Goal: Information Seeking & Learning: Learn about a topic

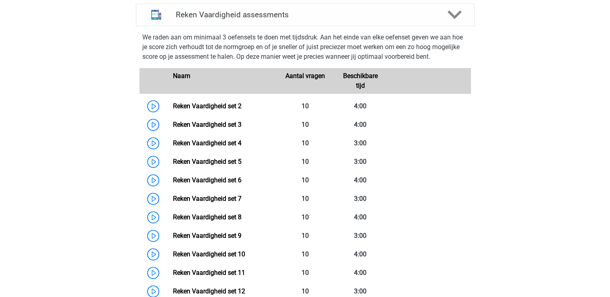
scroll to position [324, 0]
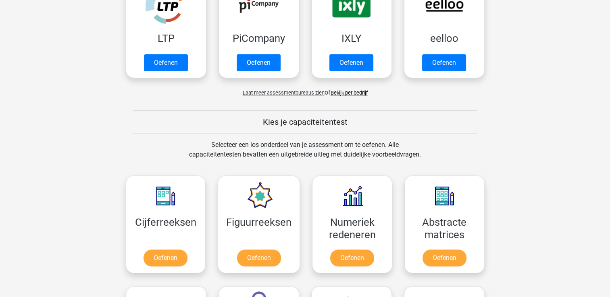
scroll to position [387, 0]
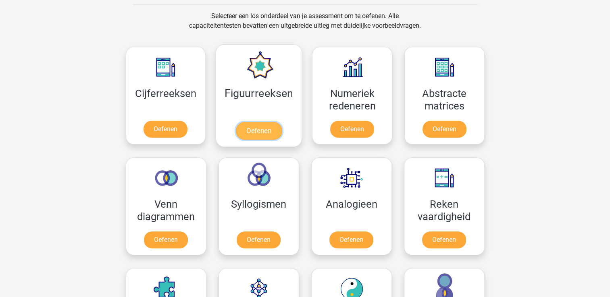
click at [281, 122] on link "Oefenen" at bounding box center [259, 131] width 46 height 18
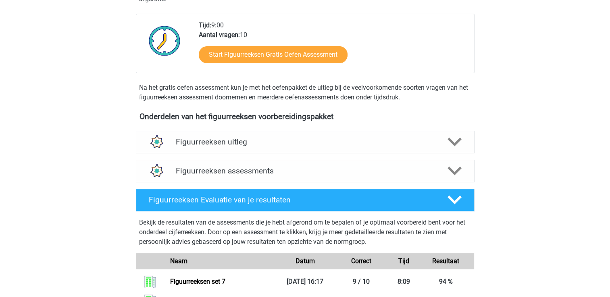
scroll to position [210, 0]
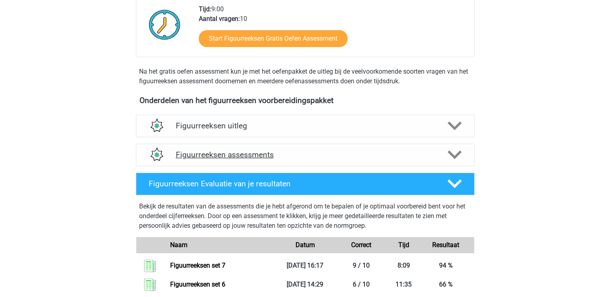
click at [233, 146] on div "Figuurreeksen assessments" at bounding box center [305, 155] width 339 height 23
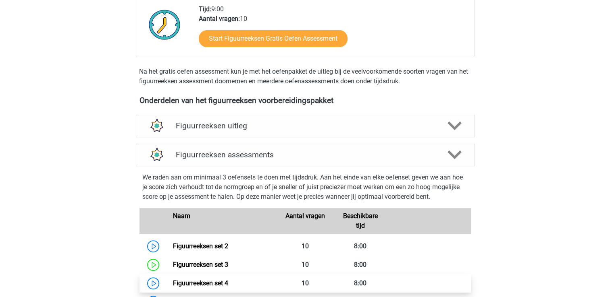
click at [185, 280] on link "Figuurreeksen set 4" at bounding box center [200, 284] width 55 height 8
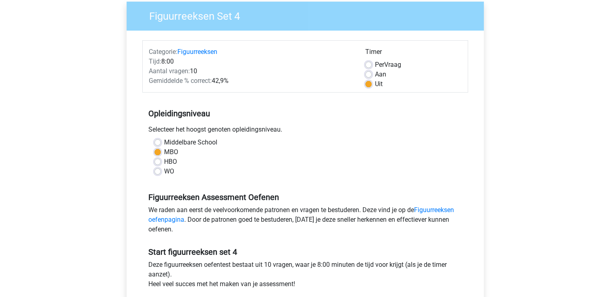
scroll to position [129, 0]
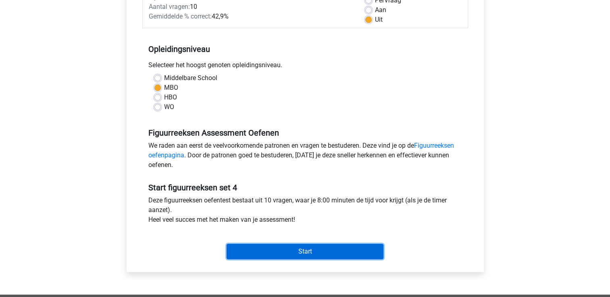
click at [267, 256] on input "Start" at bounding box center [304, 251] width 157 height 15
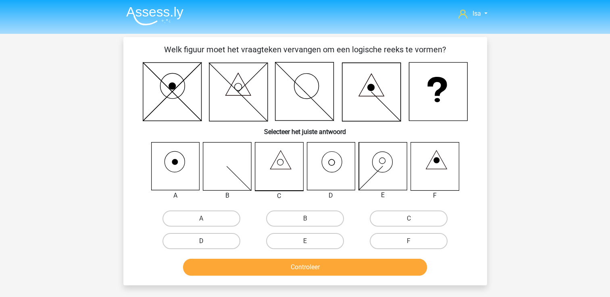
click at [198, 239] on label "D" at bounding box center [201, 241] width 78 height 16
click at [201, 241] on input "D" at bounding box center [203, 243] width 5 height 5
radio input "true"
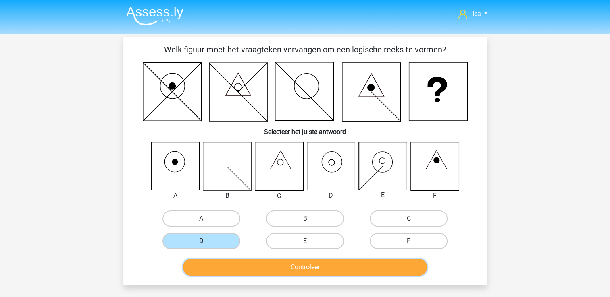
click at [232, 265] on button "Controleer" at bounding box center [305, 267] width 244 height 17
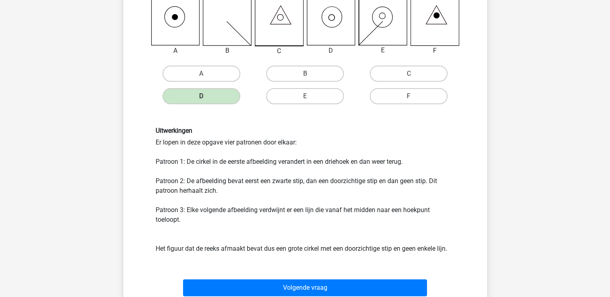
scroll to position [161, 0]
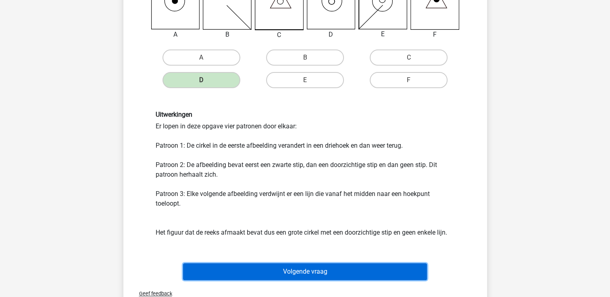
click at [232, 265] on button "Volgende vraag" at bounding box center [305, 272] width 244 height 17
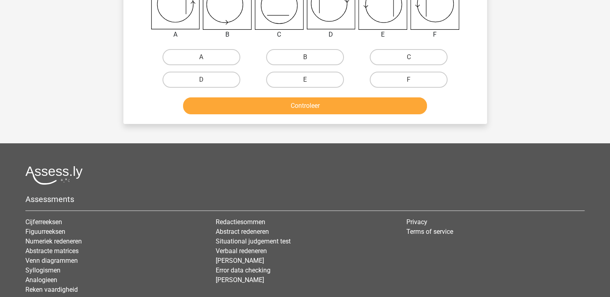
scroll to position [37, 0]
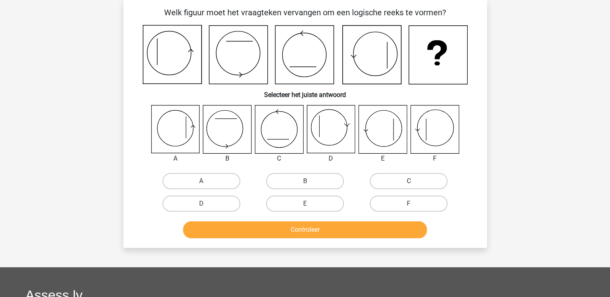
click at [397, 175] on label "C" at bounding box center [409, 181] width 78 height 16
click at [409, 181] on input "C" at bounding box center [411, 183] width 5 height 5
radio input "true"
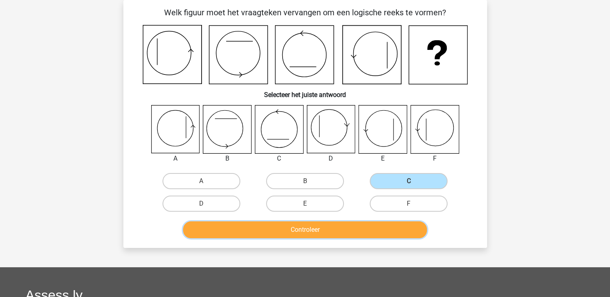
click at [375, 232] on button "Controleer" at bounding box center [305, 230] width 244 height 17
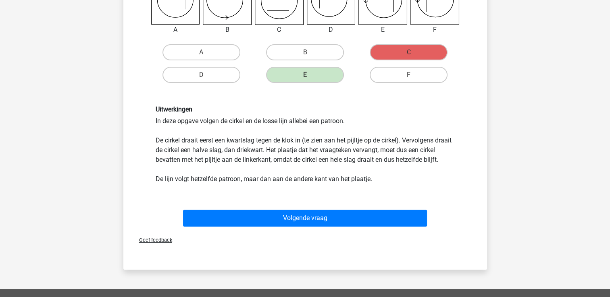
scroll to position [231, 0]
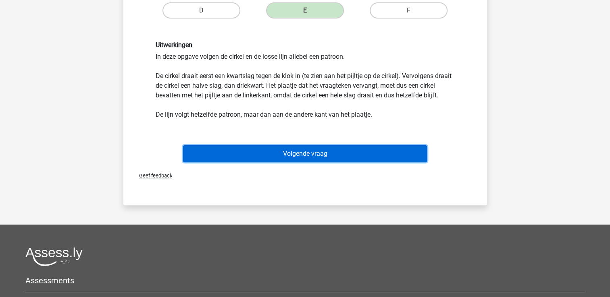
click at [376, 162] on button "Volgende vraag" at bounding box center [305, 153] width 244 height 17
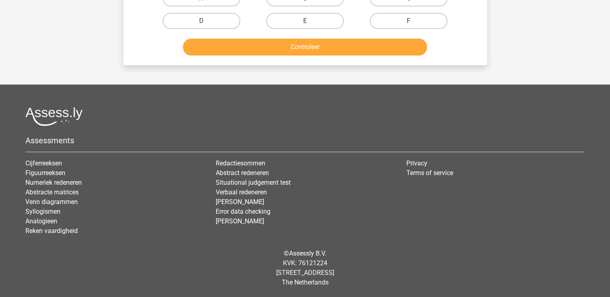
scroll to position [37, 0]
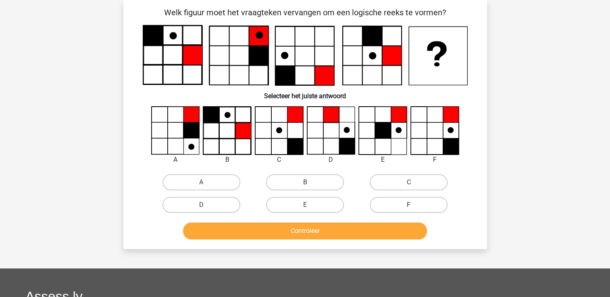
click at [419, 210] on label "F" at bounding box center [409, 205] width 78 height 16
click at [414, 210] on input "F" at bounding box center [411, 207] width 5 height 5
radio input "true"
click at [401, 235] on button "Controleer" at bounding box center [305, 231] width 244 height 17
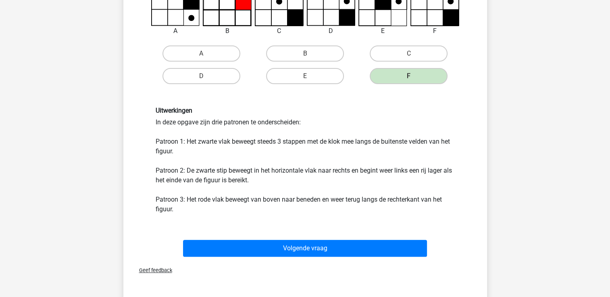
scroll to position [247, 0]
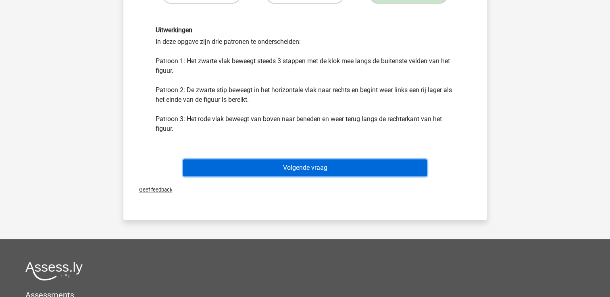
click at [363, 169] on button "Volgende vraag" at bounding box center [305, 168] width 244 height 17
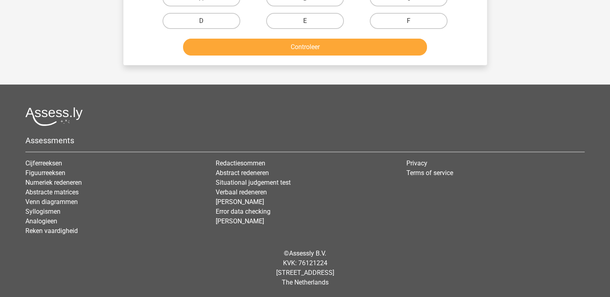
scroll to position [37, 0]
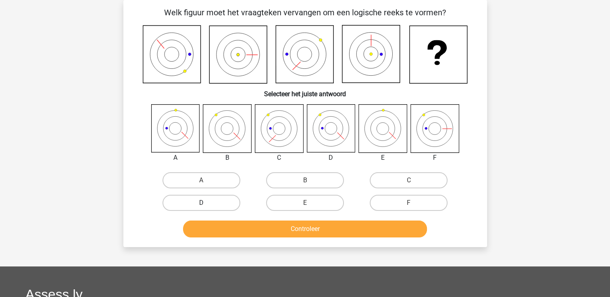
click at [226, 206] on label "D" at bounding box center [201, 203] width 78 height 16
click at [206, 206] on input "D" at bounding box center [203, 205] width 5 height 5
radio input "true"
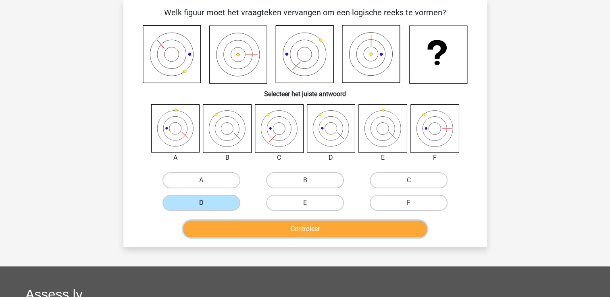
click at [232, 235] on button "Controleer" at bounding box center [305, 229] width 244 height 17
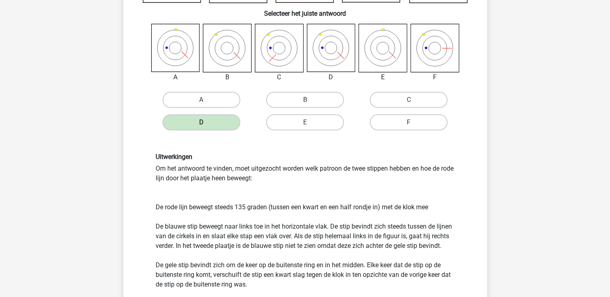
scroll to position [247, 0]
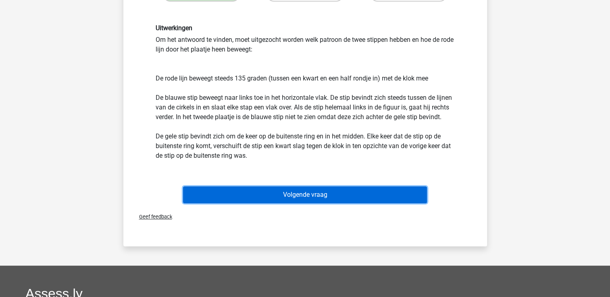
click at [280, 193] on button "Volgende vraag" at bounding box center [305, 195] width 244 height 17
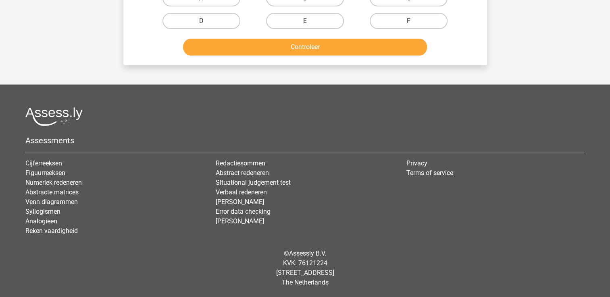
scroll to position [37, 0]
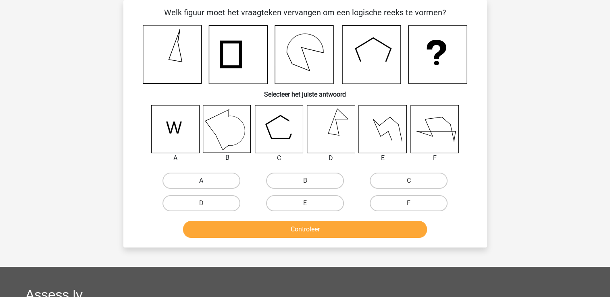
click at [202, 179] on label "A" at bounding box center [201, 181] width 78 height 16
click at [202, 181] on input "A" at bounding box center [203, 183] width 5 height 5
radio input "true"
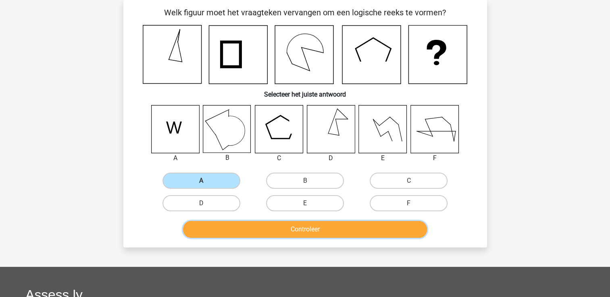
click at [235, 226] on button "Controleer" at bounding box center [305, 229] width 244 height 17
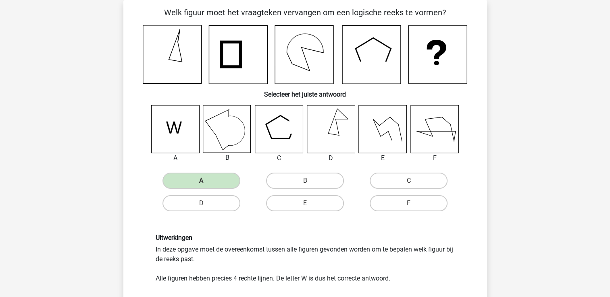
drag, startPoint x: 235, startPoint y: 226, endPoint x: 308, endPoint y: 231, distance: 73.1
click at [308, 231] on div "Uitwerkingen In deze opgave moet de overeenkomst tussen alle figuren gevonden w…" at bounding box center [305, 259] width 338 height 88
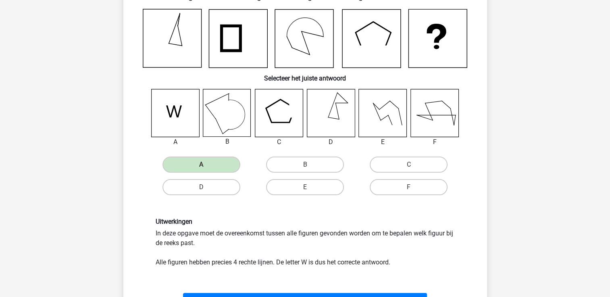
scroll to position [69, 0]
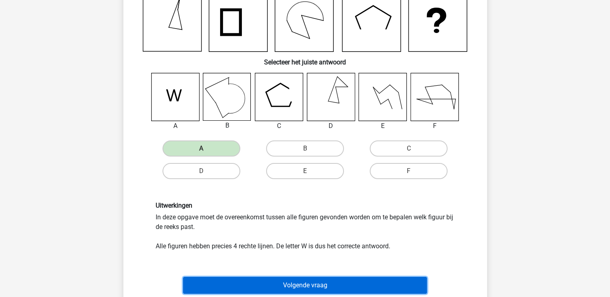
click at [322, 286] on button "Volgende vraag" at bounding box center [305, 285] width 244 height 17
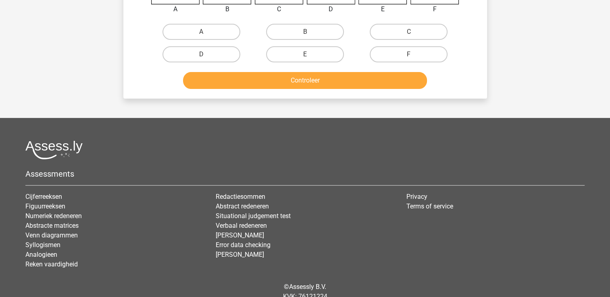
scroll to position [74, 0]
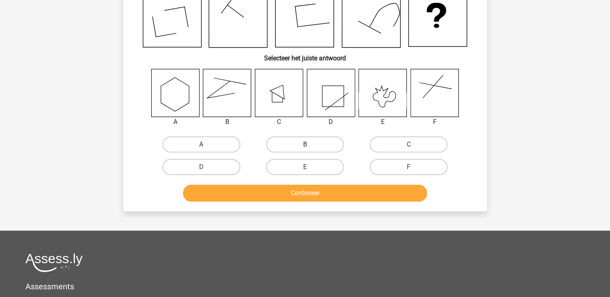
click at [298, 146] on label "B" at bounding box center [305, 145] width 78 height 16
click at [305, 146] on input "B" at bounding box center [307, 147] width 5 height 5
radio input "true"
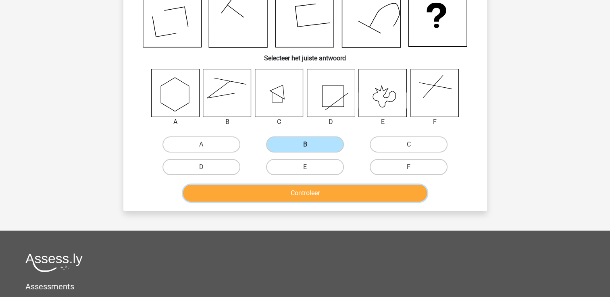
click at [307, 200] on button "Controleer" at bounding box center [305, 193] width 244 height 17
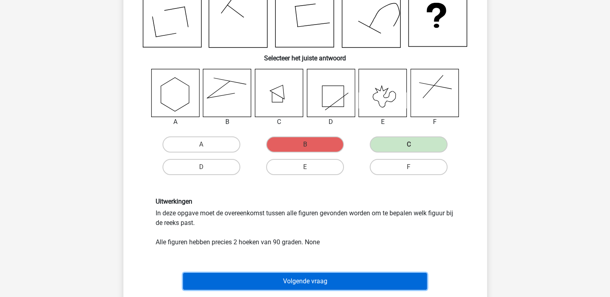
click at [346, 278] on button "Volgende vraag" at bounding box center [305, 281] width 244 height 17
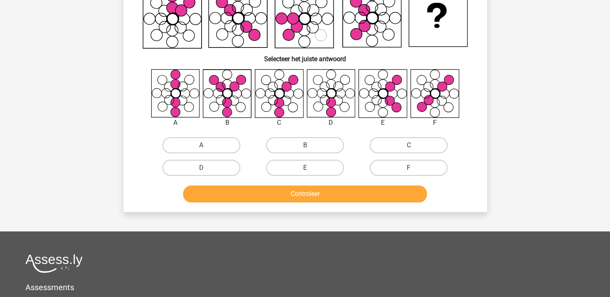
scroll to position [37, 0]
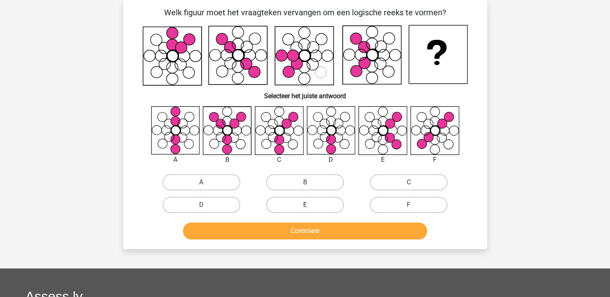
click at [329, 202] on label "E" at bounding box center [305, 205] width 78 height 16
click at [310, 205] on input "E" at bounding box center [307, 207] width 5 height 5
radio input "true"
click at [324, 230] on button "Controleer" at bounding box center [305, 231] width 244 height 17
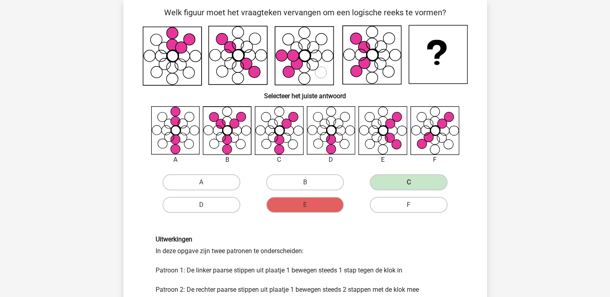
click at [324, 230] on div "Uitwerkingen In deze opgave zijn twee patronen te onderscheiden: Patroon 1: De …" at bounding box center [305, 265] width 338 height 98
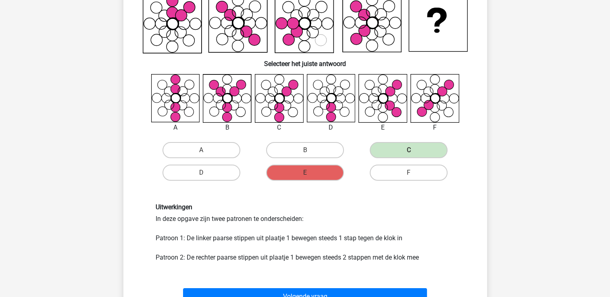
scroll to position [85, 0]
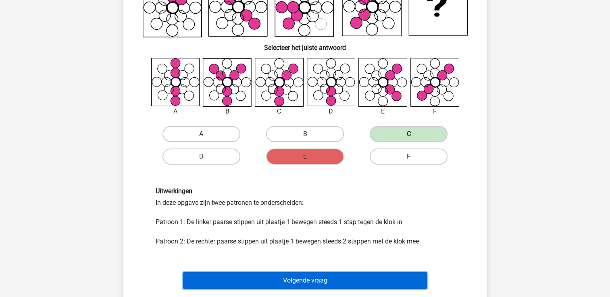
click at [326, 274] on button "Volgende vraag" at bounding box center [305, 280] width 244 height 17
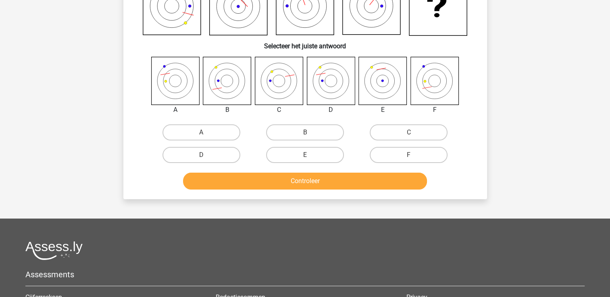
scroll to position [37, 0]
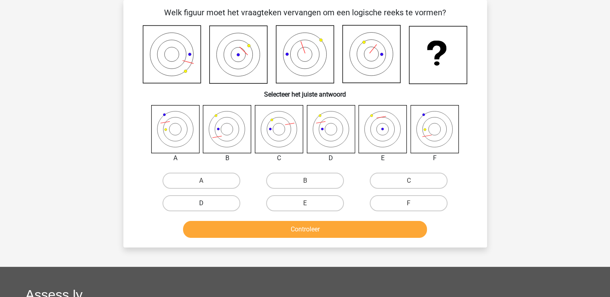
click at [199, 200] on label "D" at bounding box center [201, 203] width 78 height 16
click at [201, 204] on input "D" at bounding box center [203, 206] width 5 height 5
radio input "true"
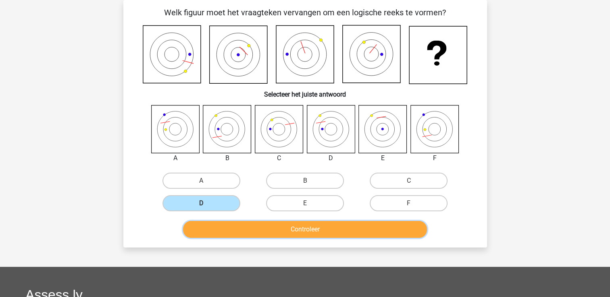
click at [229, 227] on button "Controleer" at bounding box center [305, 229] width 244 height 17
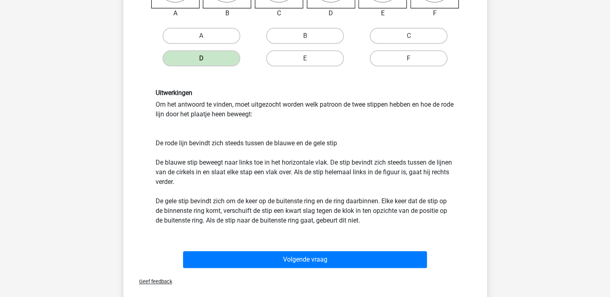
scroll to position [198, 0]
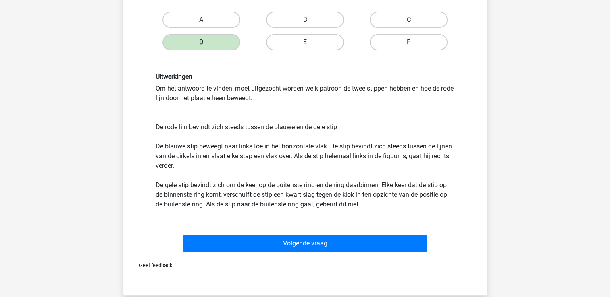
click at [350, 253] on div "Volgende vraag" at bounding box center [305, 245] width 311 height 20
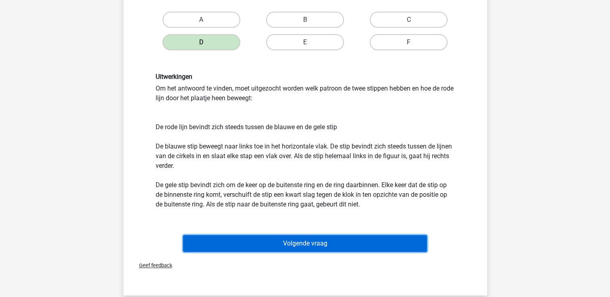
click at [343, 244] on button "Volgende vraag" at bounding box center [305, 243] width 244 height 17
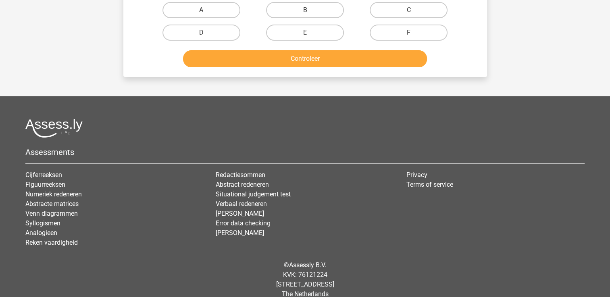
scroll to position [37, 0]
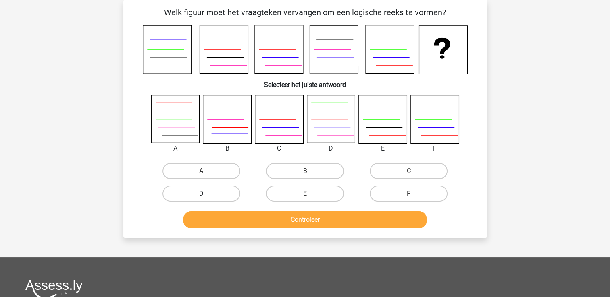
click at [215, 198] on label "D" at bounding box center [201, 194] width 78 height 16
click at [206, 198] on input "D" at bounding box center [203, 196] width 5 height 5
radio input "true"
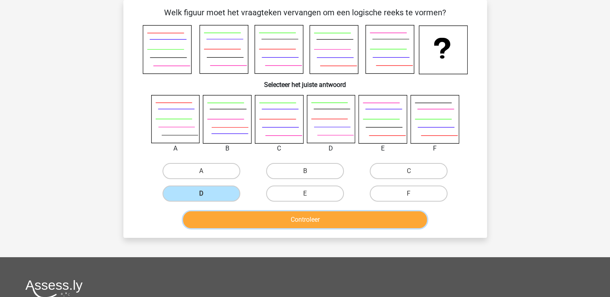
click at [248, 218] on button "Controleer" at bounding box center [305, 220] width 244 height 17
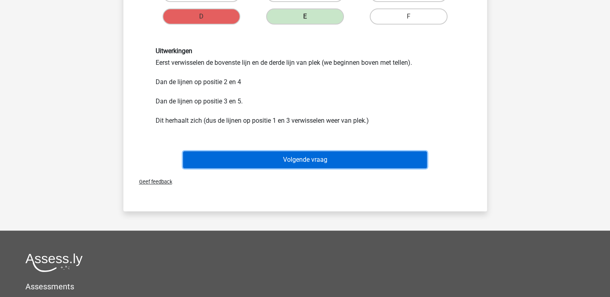
click at [272, 153] on button "Volgende vraag" at bounding box center [305, 160] width 244 height 17
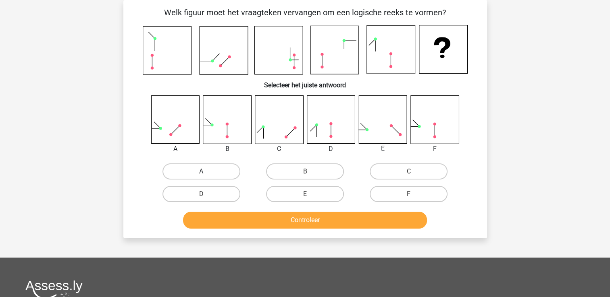
click at [222, 167] on label "A" at bounding box center [201, 172] width 78 height 16
click at [206, 172] on input "A" at bounding box center [203, 174] width 5 height 5
radio input "true"
click at [243, 228] on div "Controleer" at bounding box center [305, 222] width 311 height 20
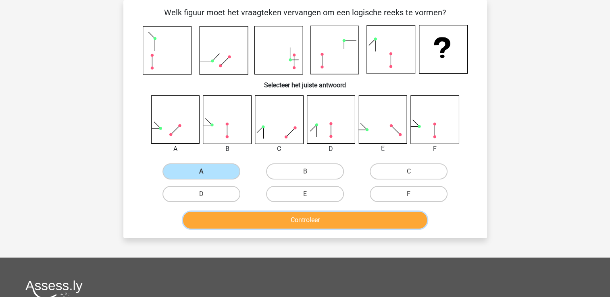
click at [244, 224] on button "Controleer" at bounding box center [305, 220] width 244 height 17
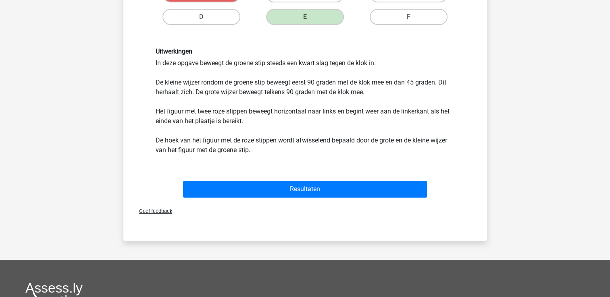
scroll to position [247, 0]
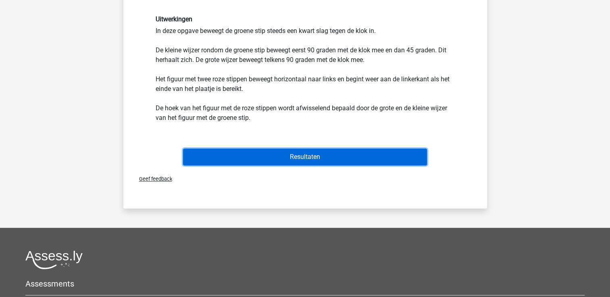
click at [243, 162] on button "Resultaten" at bounding box center [305, 157] width 244 height 17
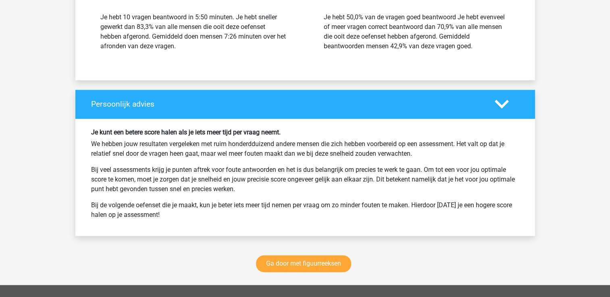
scroll to position [1064, 0]
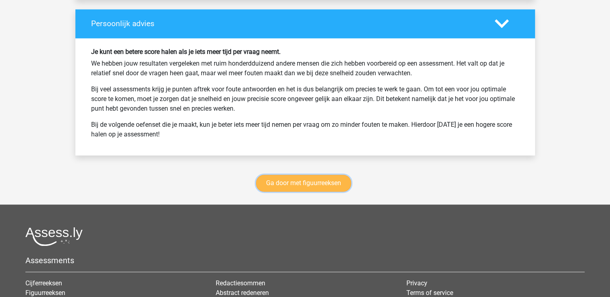
click at [295, 188] on link "Ga door met figuurreeksen" at bounding box center [303, 183] width 95 height 17
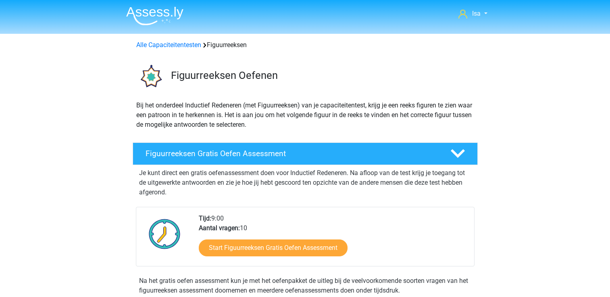
scroll to position [350, 0]
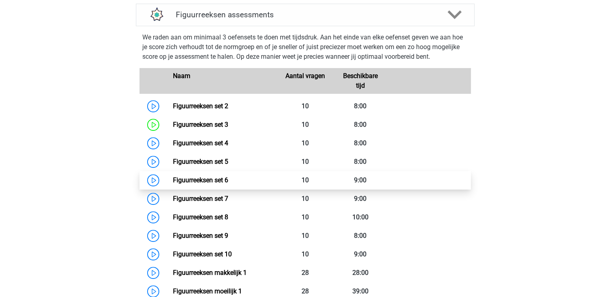
click at [228, 180] on link "Figuurreeksen set 6" at bounding box center [200, 181] width 55 height 8
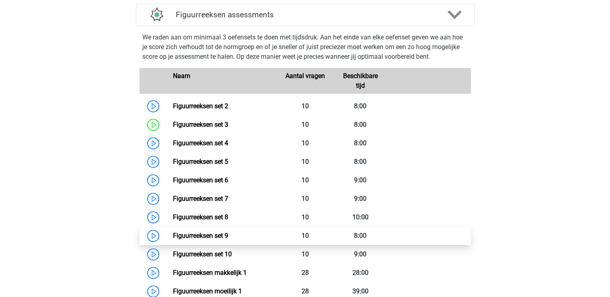
click at [178, 233] on link "Figuurreeksen set 9" at bounding box center [200, 236] width 55 height 8
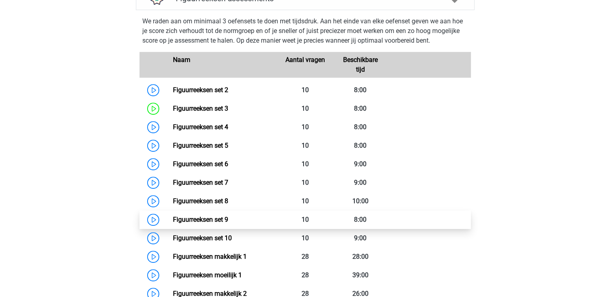
scroll to position [414, 0]
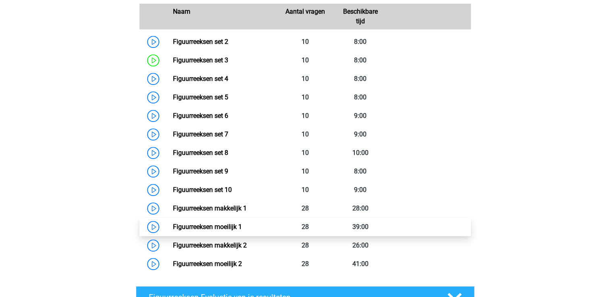
click at [173, 227] on link "Figuurreeksen moeilijk 1" at bounding box center [207, 227] width 69 height 8
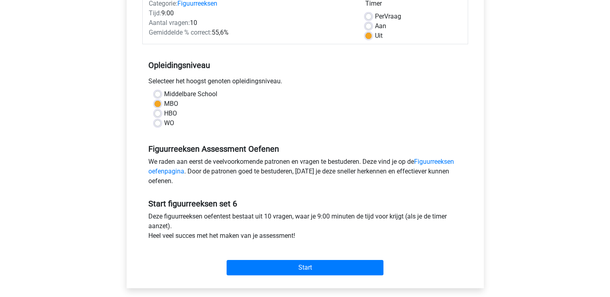
scroll to position [193, 0]
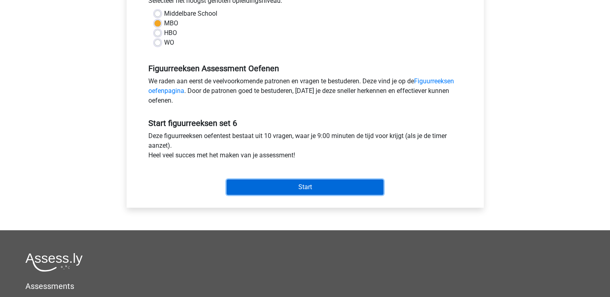
click at [265, 190] on input "Start" at bounding box center [304, 187] width 157 height 15
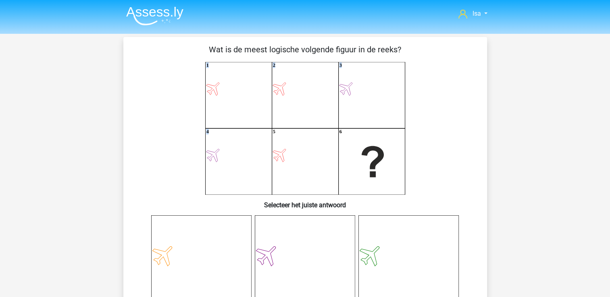
drag, startPoint x: 0, startPoint y: 0, endPoint x: 35, endPoint y: 27, distance: 43.7
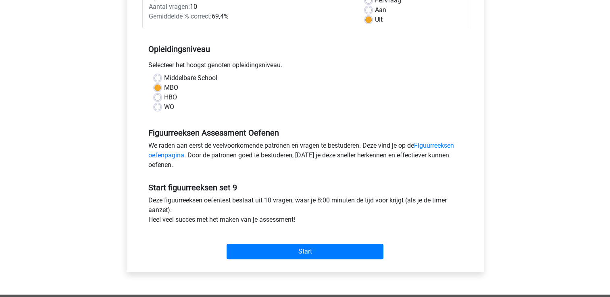
scroll to position [145, 0]
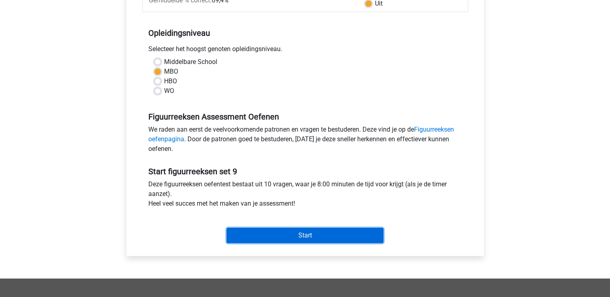
click at [310, 239] on input "Start" at bounding box center [304, 235] width 157 height 15
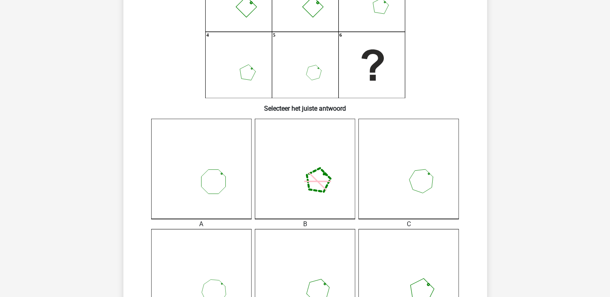
scroll to position [113, 0]
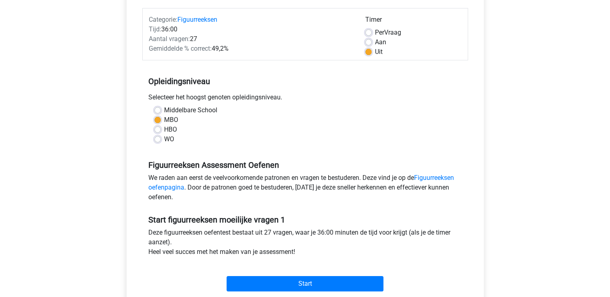
scroll to position [129, 0]
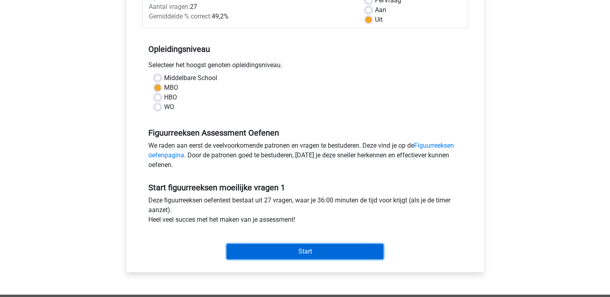
click at [289, 250] on input "Start" at bounding box center [304, 251] width 157 height 15
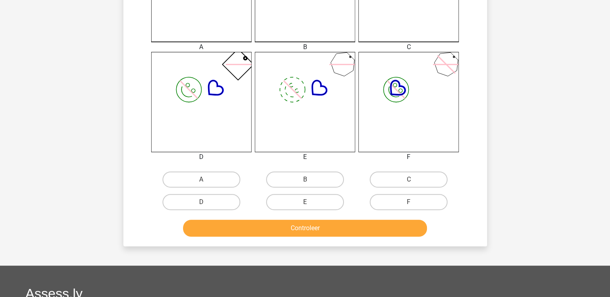
scroll to position [322, 0]
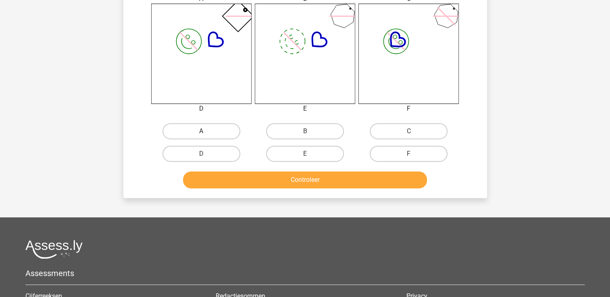
click at [196, 135] on label "A" at bounding box center [201, 131] width 78 height 16
click at [201, 135] on input "A" at bounding box center [203, 133] width 5 height 5
radio input "true"
click at [197, 182] on button "Controleer" at bounding box center [305, 180] width 244 height 17
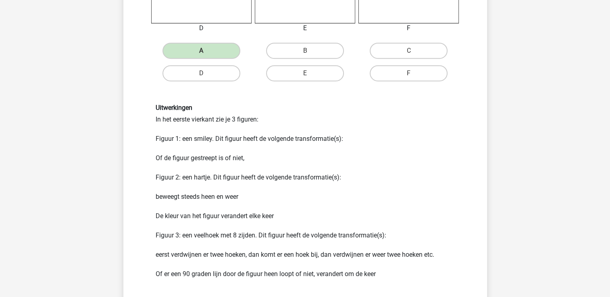
scroll to position [451, 0]
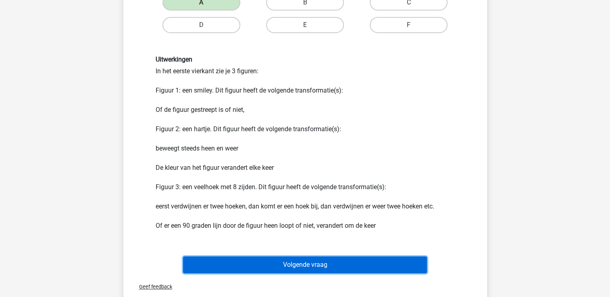
click at [218, 262] on button "Volgende vraag" at bounding box center [305, 265] width 244 height 17
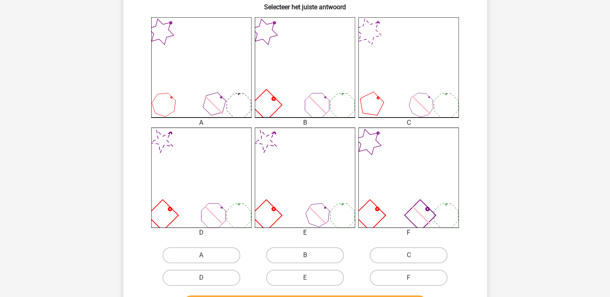
scroll to position [214, 0]
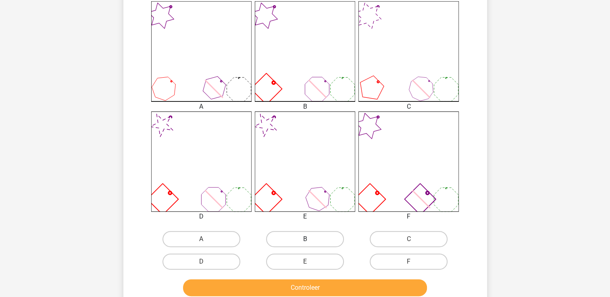
click at [316, 235] on label "B" at bounding box center [305, 239] width 78 height 16
click at [310, 239] on input "B" at bounding box center [307, 241] width 5 height 5
radio input "true"
click at [343, 285] on button "Controleer" at bounding box center [305, 288] width 244 height 17
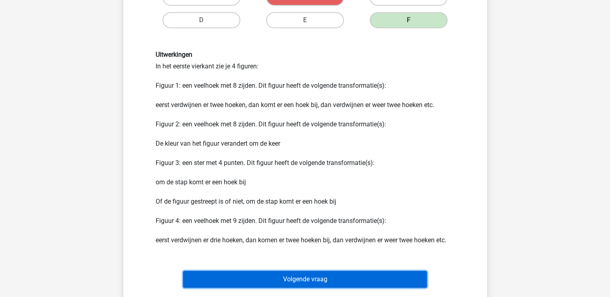
click at [336, 279] on button "Volgende vraag" at bounding box center [305, 279] width 244 height 17
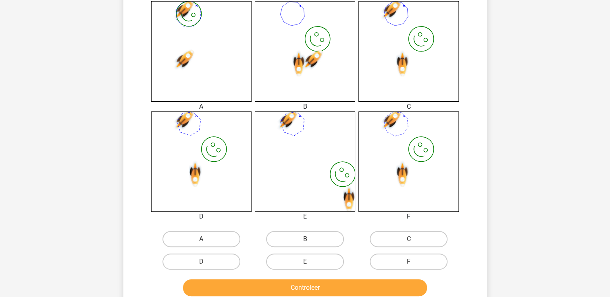
scroll to position [231, 0]
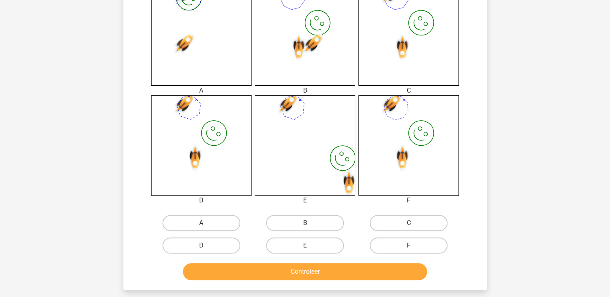
click at [374, 165] on icon "image/svg+xml" at bounding box center [408, 146] width 100 height 100
click at [393, 228] on label "C" at bounding box center [409, 223] width 78 height 16
click at [409, 228] on input "C" at bounding box center [411, 225] width 5 height 5
radio input "true"
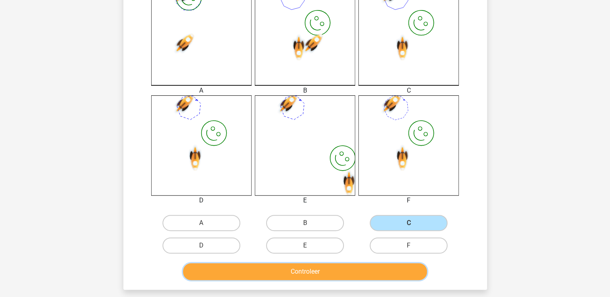
click at [388, 270] on button "Controleer" at bounding box center [305, 272] width 244 height 17
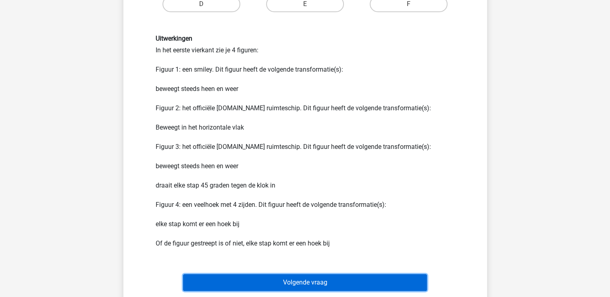
click at [384, 277] on button "Volgende vraag" at bounding box center [305, 282] width 244 height 17
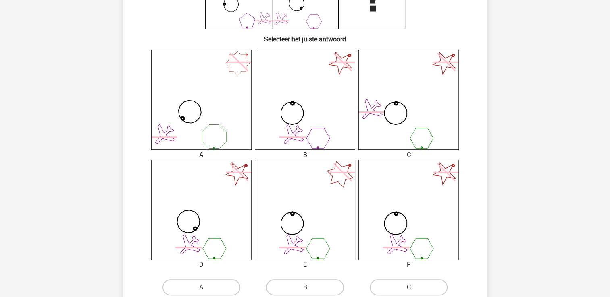
scroll to position [247, 0]
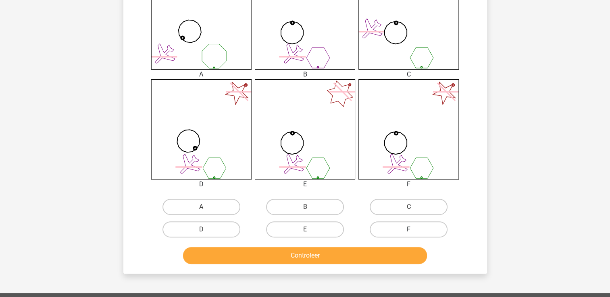
drag, startPoint x: 389, startPoint y: 228, endPoint x: 384, endPoint y: 229, distance: 4.7
click at [384, 229] on label "F" at bounding box center [409, 230] width 78 height 16
click at [409, 230] on input "F" at bounding box center [411, 232] width 5 height 5
radio input "true"
click at [384, 229] on label "F" at bounding box center [409, 230] width 78 height 16
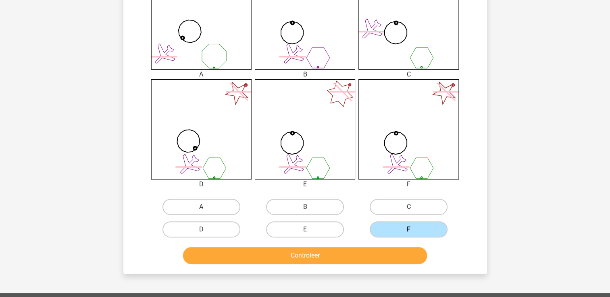
click at [409, 230] on input "F" at bounding box center [411, 232] width 5 height 5
click at [380, 247] on button "Controleer" at bounding box center [305, 255] width 244 height 17
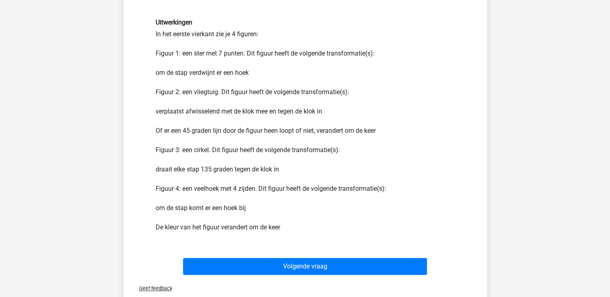
scroll to position [521, 0]
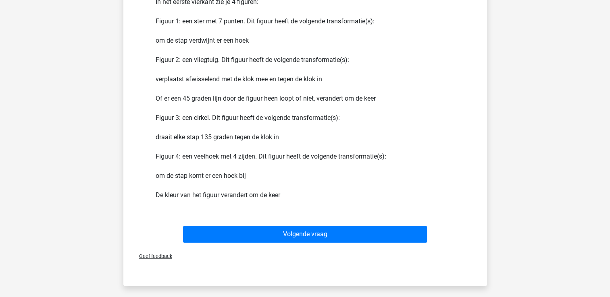
click at [380, 247] on div "Geef feedback" at bounding box center [305, 256] width 357 height 21
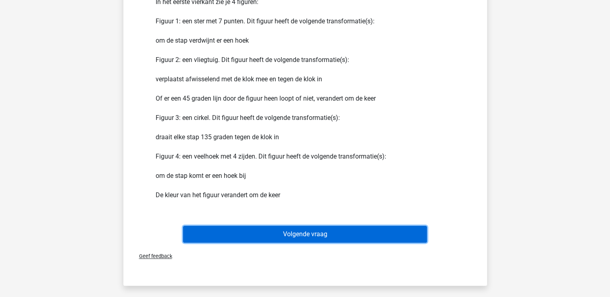
click at [380, 234] on button "Volgende vraag" at bounding box center [305, 234] width 244 height 17
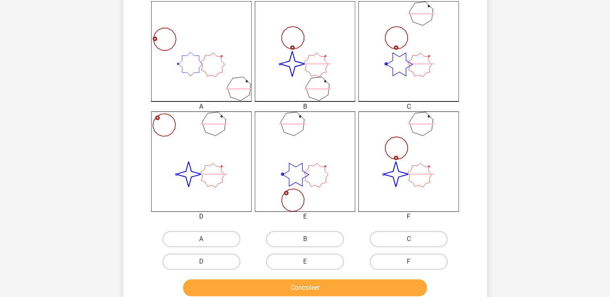
scroll to position [247, 0]
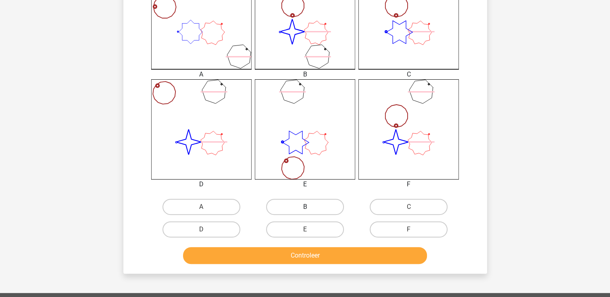
click at [328, 203] on label "B" at bounding box center [305, 207] width 78 height 16
click at [310, 207] on input "B" at bounding box center [307, 209] width 5 height 5
radio input "true"
click at [321, 254] on button "Controleer" at bounding box center [305, 255] width 244 height 17
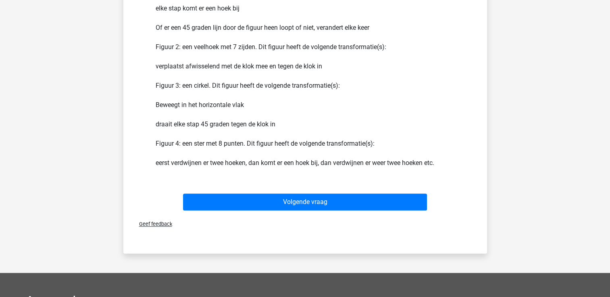
scroll to position [569, 0]
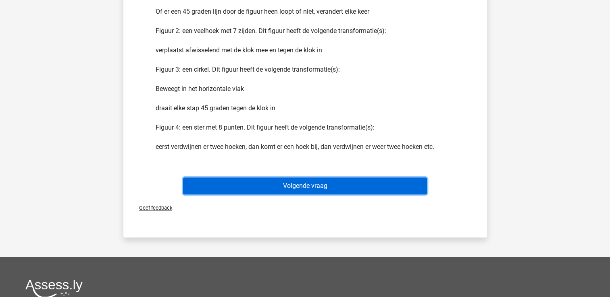
click at [312, 191] on button "Volgende vraag" at bounding box center [305, 186] width 244 height 17
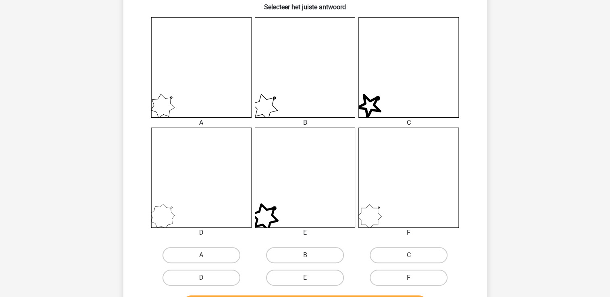
scroll to position [231, 0]
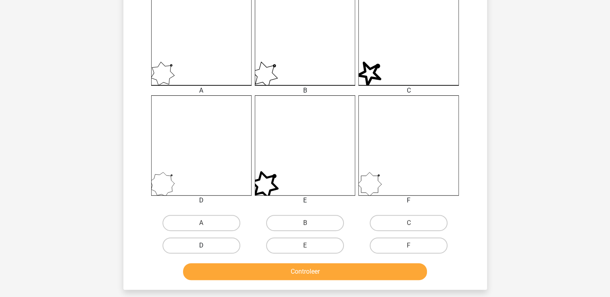
click at [208, 245] on label "D" at bounding box center [201, 246] width 78 height 16
click at [206, 246] on input "D" at bounding box center [203, 248] width 5 height 5
radio input "true"
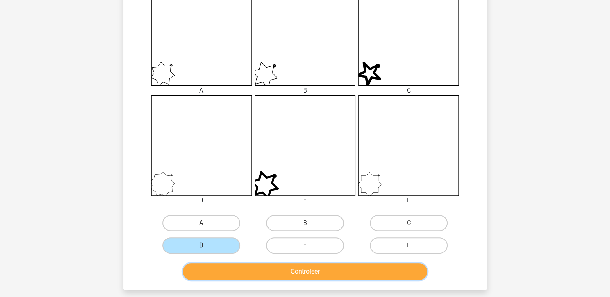
click at [212, 269] on button "Controleer" at bounding box center [305, 272] width 244 height 17
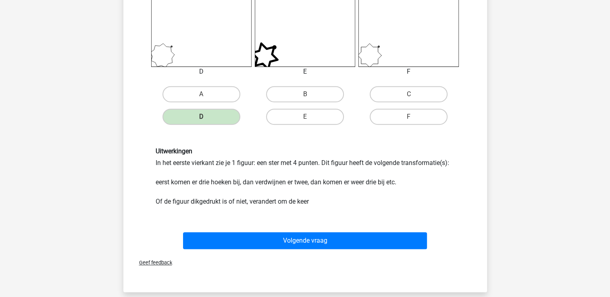
scroll to position [408, 0]
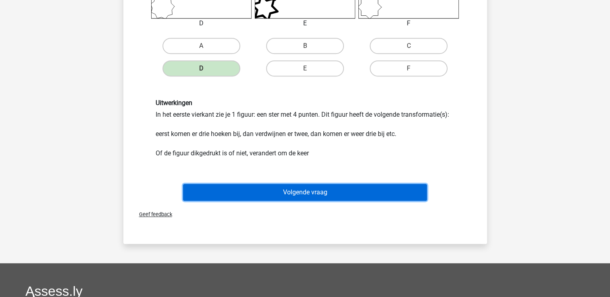
click at [232, 196] on button "Volgende vraag" at bounding box center [305, 192] width 244 height 17
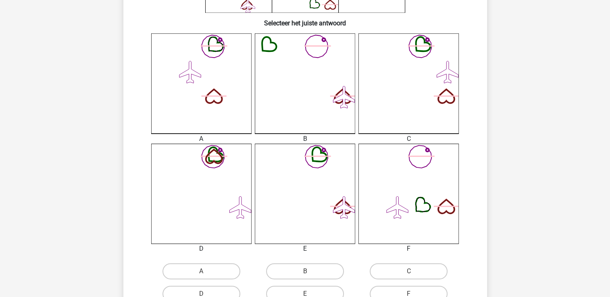
scroll to position [263, 0]
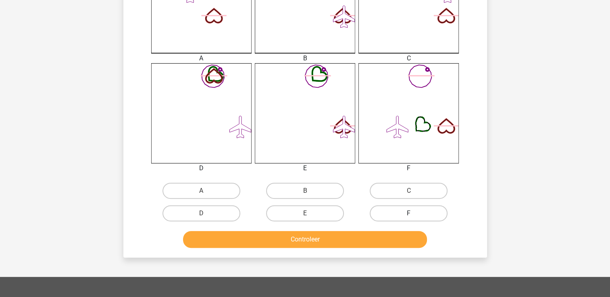
click at [383, 209] on label "F" at bounding box center [409, 214] width 78 height 16
click at [409, 214] on input "F" at bounding box center [411, 216] width 5 height 5
radio input "true"
click at [383, 209] on label "F" at bounding box center [409, 214] width 78 height 16
click at [409, 214] on input "F" at bounding box center [411, 216] width 5 height 5
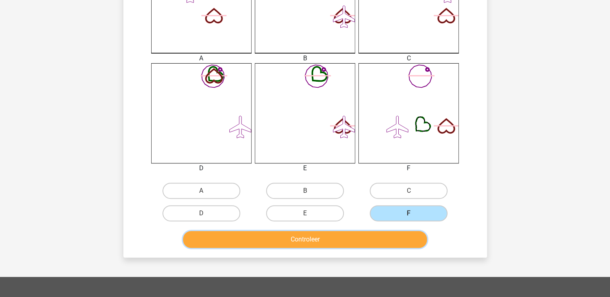
click at [347, 246] on button "Controleer" at bounding box center [305, 239] width 244 height 17
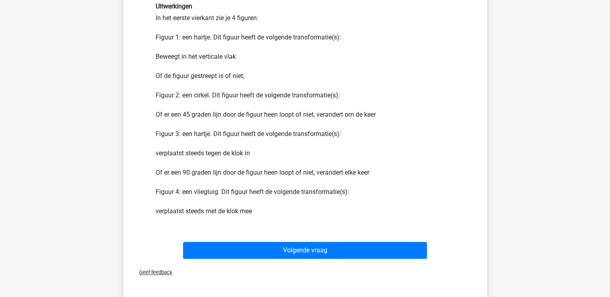
scroll to position [553, 0]
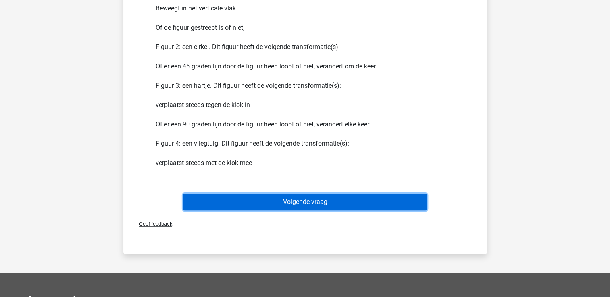
click at [335, 197] on button "Volgende vraag" at bounding box center [305, 202] width 244 height 17
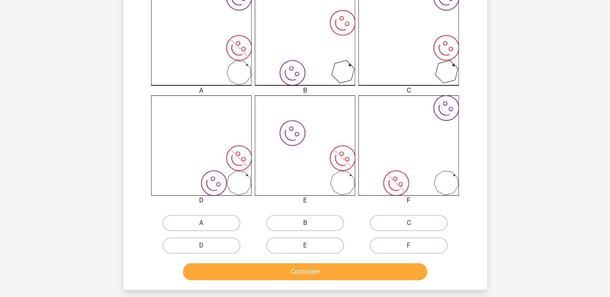
scroll to position [295, 0]
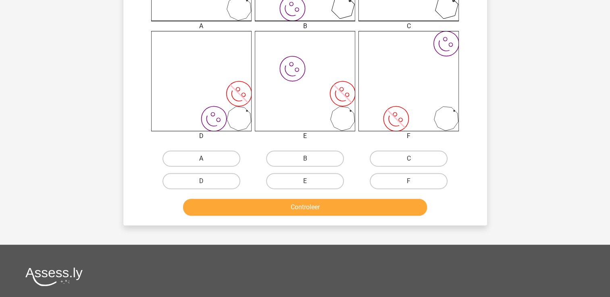
click at [210, 159] on label "A" at bounding box center [201, 159] width 78 height 16
click at [206, 159] on input "A" at bounding box center [203, 161] width 5 height 5
radio input "true"
click at [222, 189] on div "D" at bounding box center [202, 181] width 104 height 23
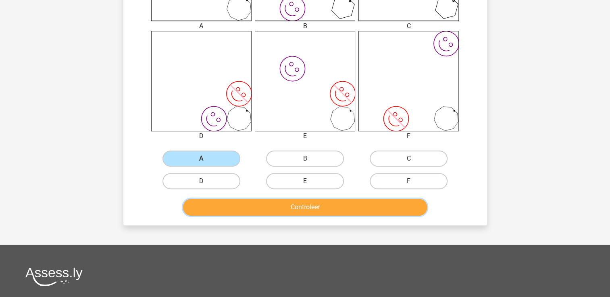
click at [223, 200] on button "Controleer" at bounding box center [305, 207] width 244 height 17
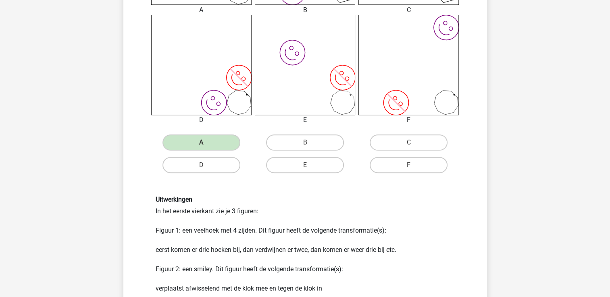
scroll to position [440, 0]
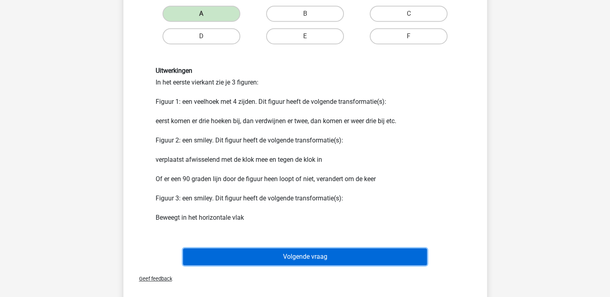
click at [224, 259] on button "Volgende vraag" at bounding box center [305, 257] width 244 height 17
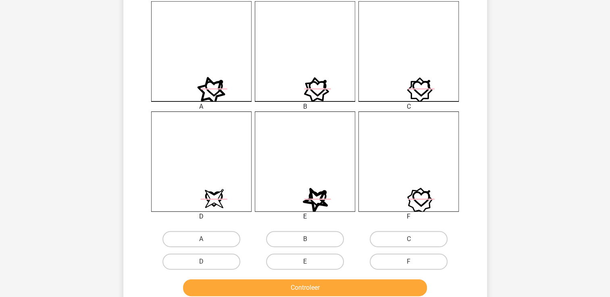
scroll to position [279, 0]
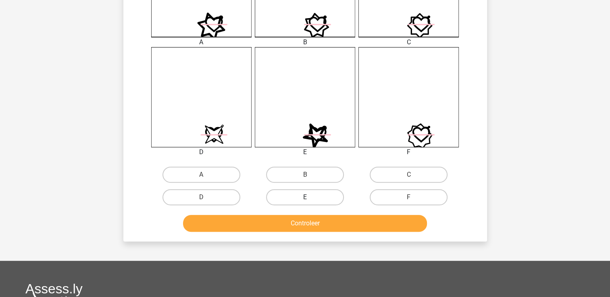
click at [272, 192] on label "E" at bounding box center [305, 197] width 78 height 16
click at [305, 197] on input "E" at bounding box center [307, 199] width 5 height 5
radio input "true"
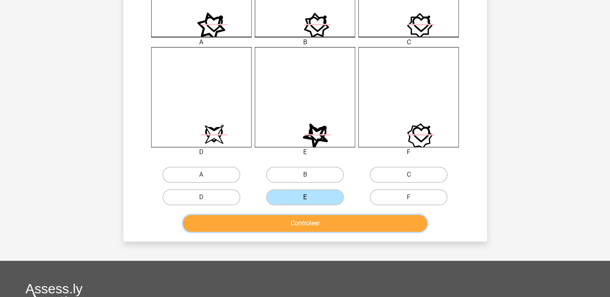
click at [259, 221] on button "Controleer" at bounding box center [305, 223] width 244 height 17
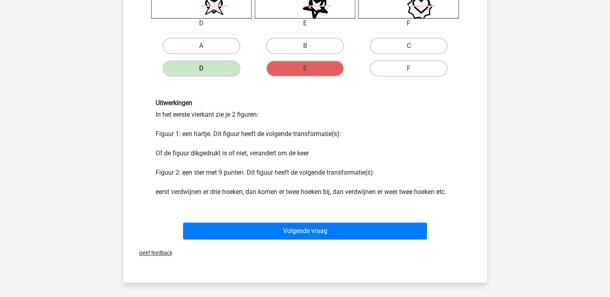
scroll to position [456, 0]
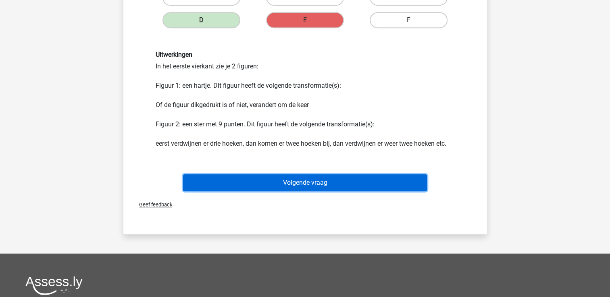
click at [272, 177] on button "Volgende vraag" at bounding box center [305, 183] width 244 height 17
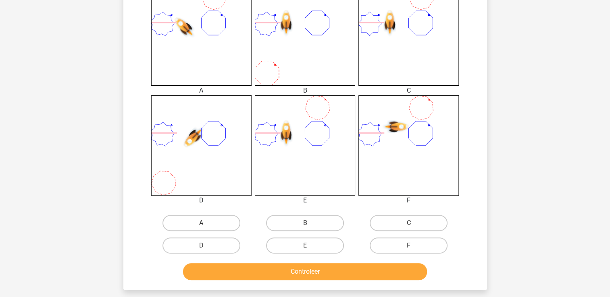
scroll to position [247, 0]
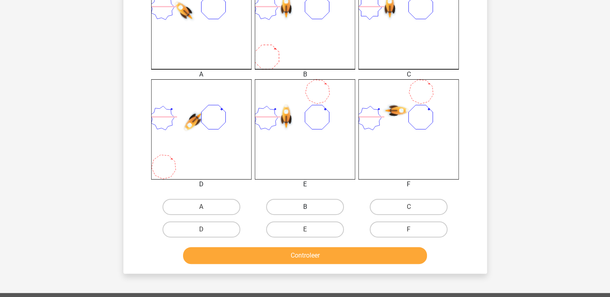
click at [309, 200] on label "B" at bounding box center [305, 207] width 78 height 16
click at [309, 207] on input "B" at bounding box center [307, 209] width 5 height 5
radio input "true"
click at [289, 256] on button "Controleer" at bounding box center [305, 255] width 244 height 17
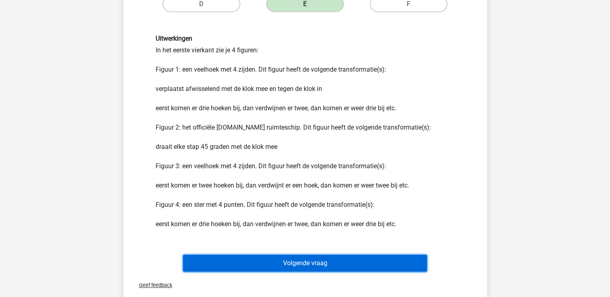
click at [289, 256] on button "Volgende vraag" at bounding box center [305, 263] width 244 height 17
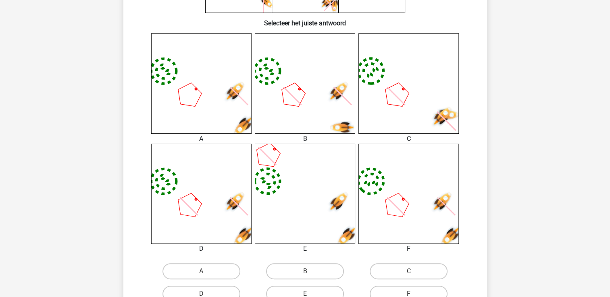
scroll to position [214, 0]
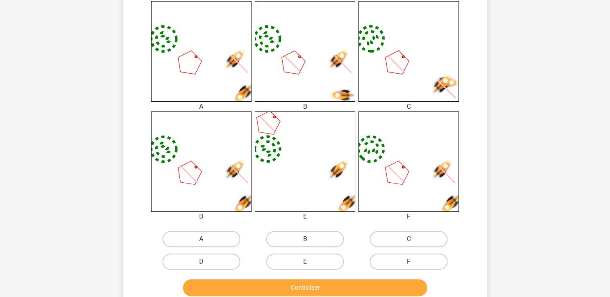
click at [230, 237] on label "A" at bounding box center [201, 239] width 78 height 16
click at [206, 239] on input "A" at bounding box center [203, 241] width 5 height 5
radio input "true"
click at [220, 287] on button "Controleer" at bounding box center [305, 288] width 244 height 17
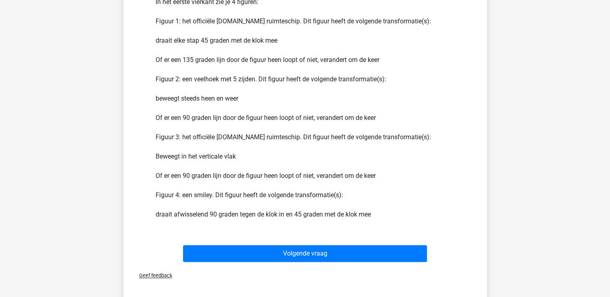
scroll to position [585, 0]
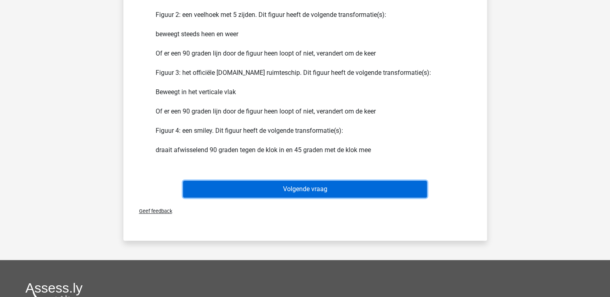
click at [226, 192] on button "Volgende vraag" at bounding box center [305, 189] width 244 height 17
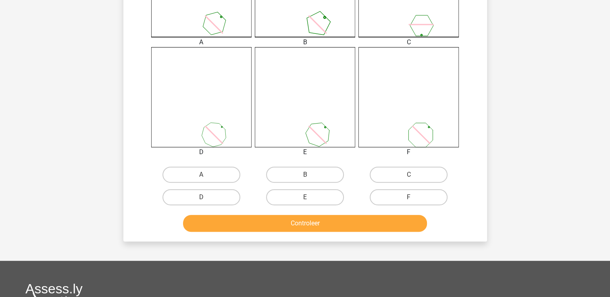
scroll to position [327, 0]
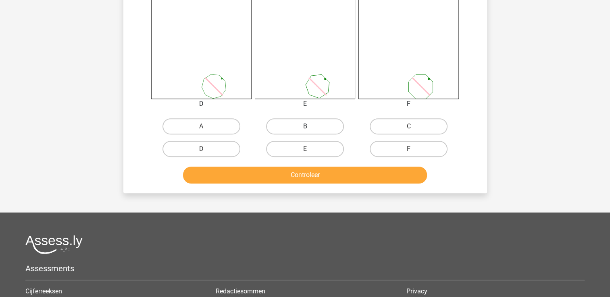
click at [325, 121] on label "B" at bounding box center [305, 126] width 78 height 16
click at [310, 127] on input "B" at bounding box center [307, 129] width 5 height 5
radio input "true"
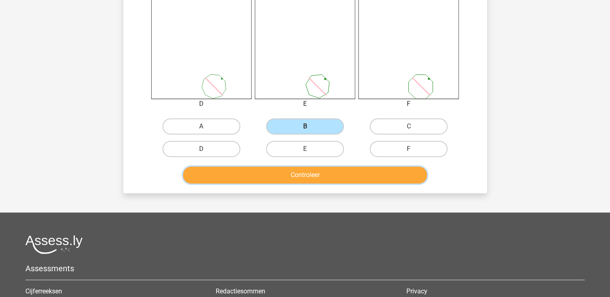
click at [310, 170] on button "Controleer" at bounding box center [305, 175] width 244 height 17
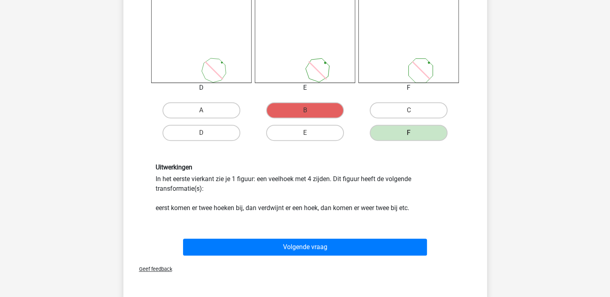
scroll to position [376, 0]
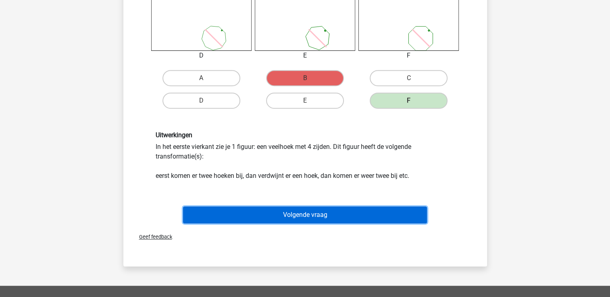
click at [282, 218] on button "Volgende vraag" at bounding box center [305, 215] width 244 height 17
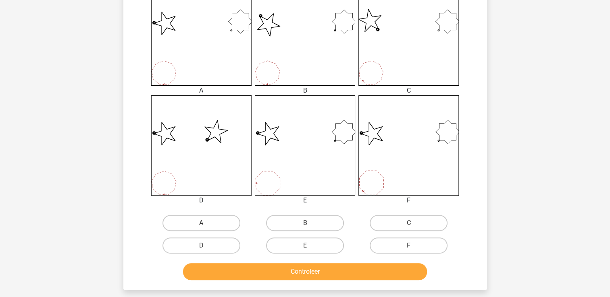
scroll to position [311, 0]
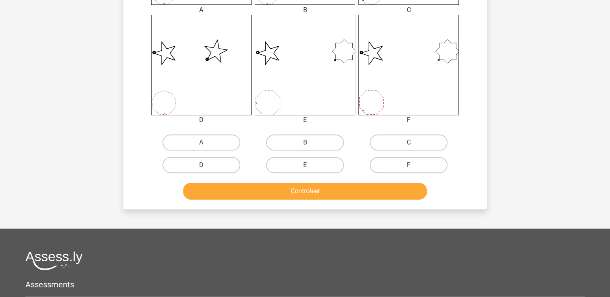
click at [183, 143] on label "A" at bounding box center [201, 143] width 78 height 16
click at [201, 143] on input "A" at bounding box center [203, 145] width 5 height 5
radio input "true"
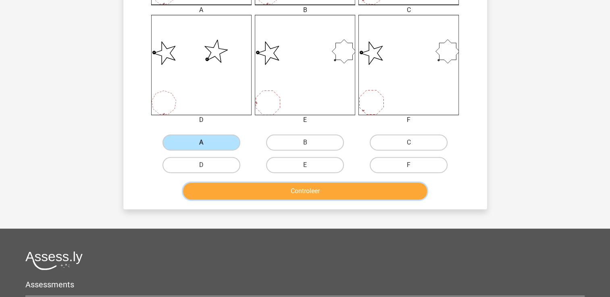
click at [197, 192] on button "Controleer" at bounding box center [305, 191] width 244 height 17
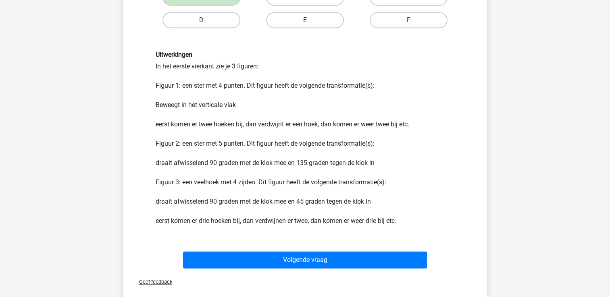
scroll to position [537, 0]
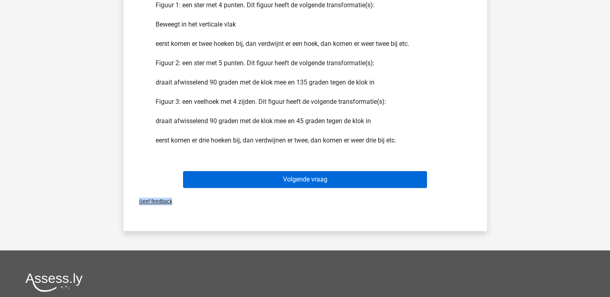
drag, startPoint x: 197, startPoint y: 192, endPoint x: 194, endPoint y: 183, distance: 9.3
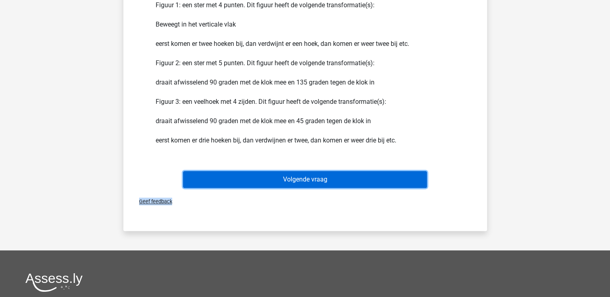
click at [194, 183] on button "Volgende vraag" at bounding box center [305, 179] width 244 height 17
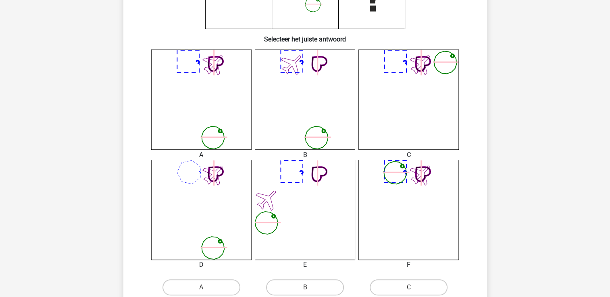
scroll to position [231, 0]
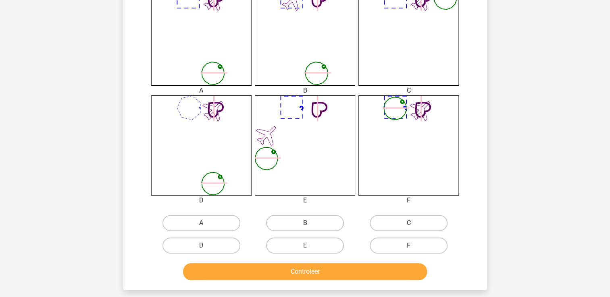
click at [291, 218] on label "B" at bounding box center [305, 223] width 78 height 16
click at [305, 223] on input "B" at bounding box center [307, 225] width 5 height 5
radio input "true"
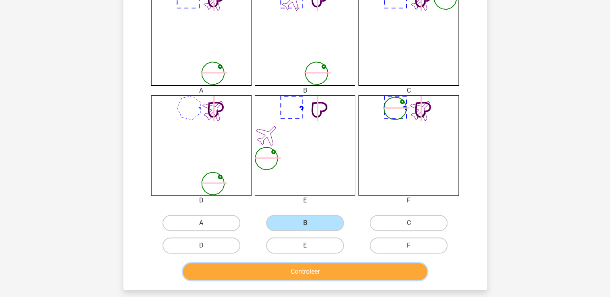
click at [278, 275] on button "Controleer" at bounding box center [305, 272] width 244 height 17
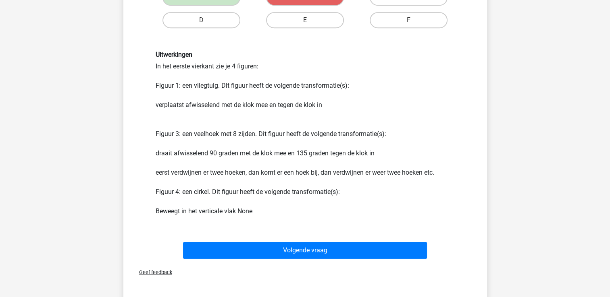
scroll to position [505, 0]
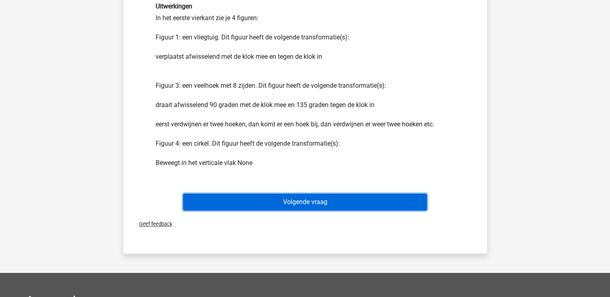
click at [286, 205] on button "Volgende vraag" at bounding box center [305, 202] width 244 height 17
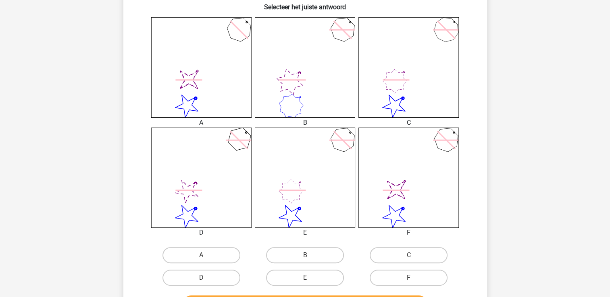
scroll to position [263, 0]
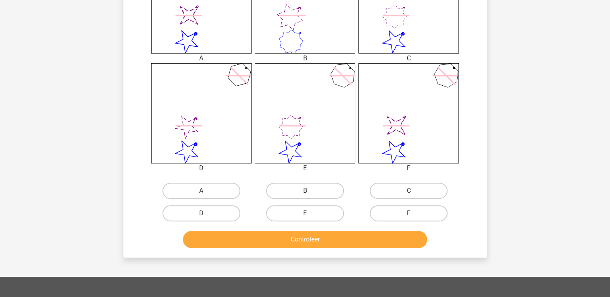
click at [304, 189] on label "B" at bounding box center [305, 191] width 78 height 16
click at [305, 191] on input "B" at bounding box center [307, 193] width 5 height 5
radio input "true"
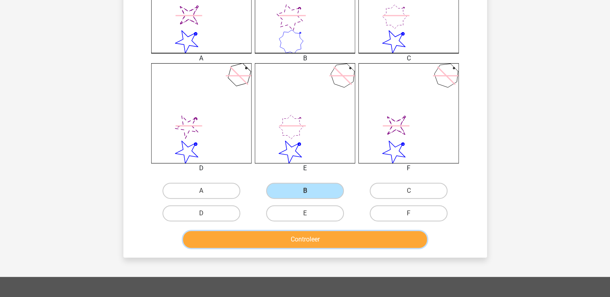
click at [303, 236] on button "Controleer" at bounding box center [305, 239] width 244 height 17
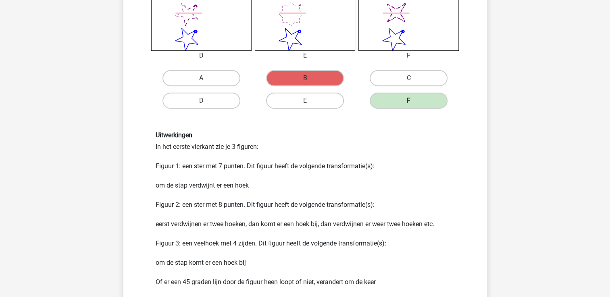
scroll to position [424, 0]
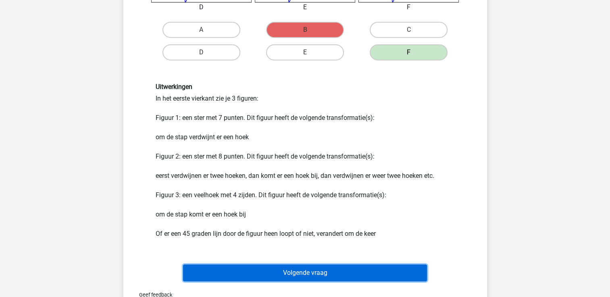
click at [294, 274] on button "Volgende vraag" at bounding box center [305, 273] width 244 height 17
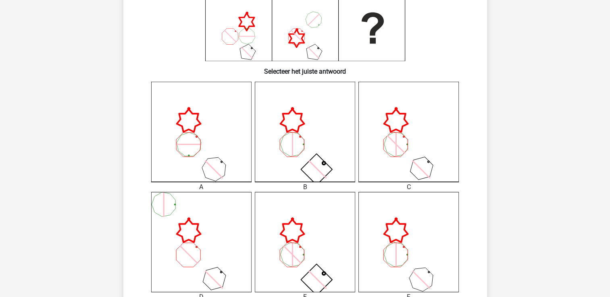
scroll to position [198, 0]
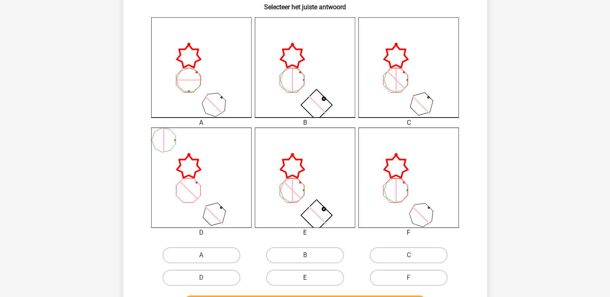
click at [290, 270] on label "E" at bounding box center [305, 278] width 78 height 16
click at [305, 278] on input "E" at bounding box center [307, 280] width 5 height 5
radio input "true"
click at [409, 278] on input "F" at bounding box center [411, 280] width 5 height 5
radio input "true"
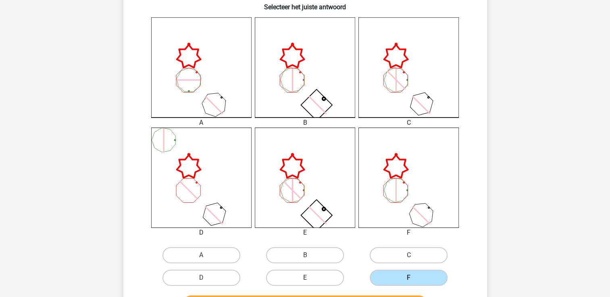
click at [201, 256] on input "A" at bounding box center [203, 258] width 5 height 5
radio input "true"
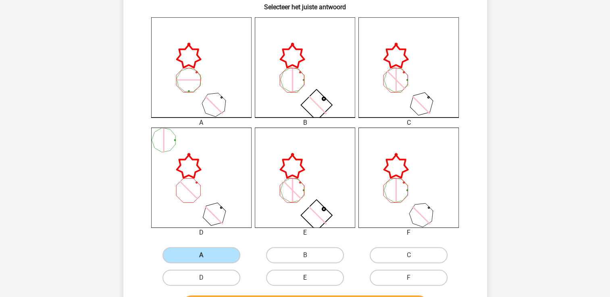
click at [305, 256] on input "B" at bounding box center [307, 258] width 5 height 5
radio input "true"
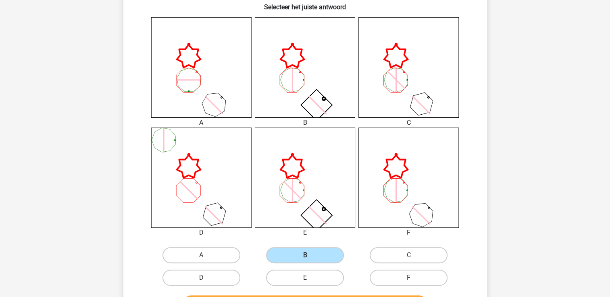
scroll to position [214, 0]
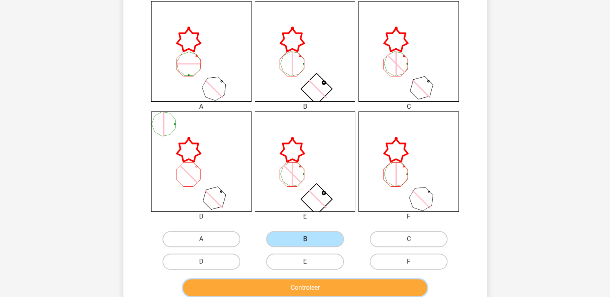
click at [396, 286] on button "Controleer" at bounding box center [305, 288] width 244 height 17
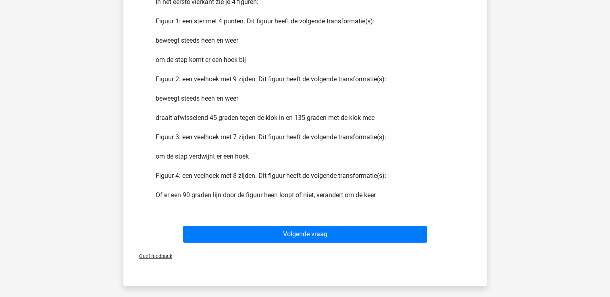
scroll to position [553, 0]
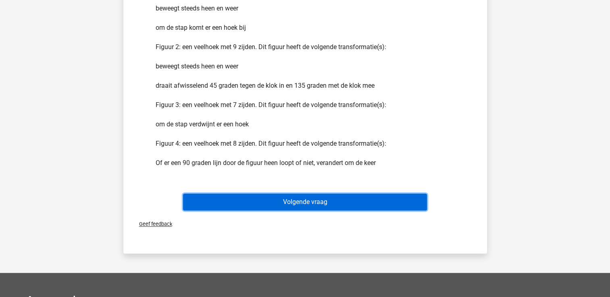
click at [345, 202] on button "Volgende vraag" at bounding box center [305, 202] width 244 height 17
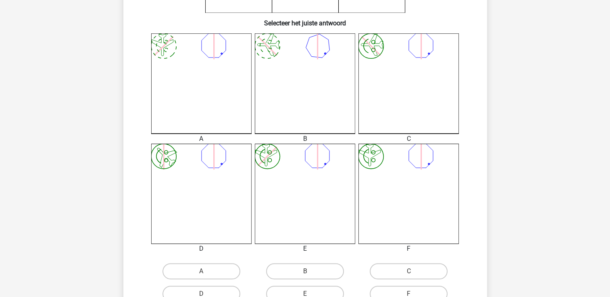
scroll to position [263, 0]
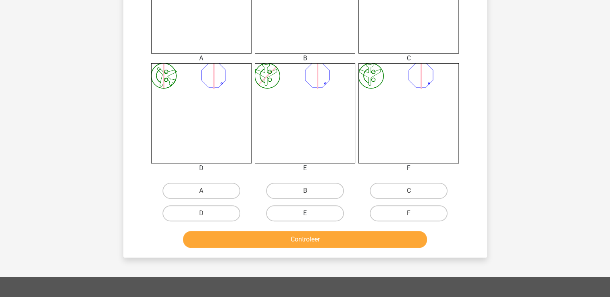
click at [320, 210] on label "E" at bounding box center [305, 214] width 78 height 16
click at [310, 214] on input "E" at bounding box center [307, 216] width 5 height 5
radio input "true"
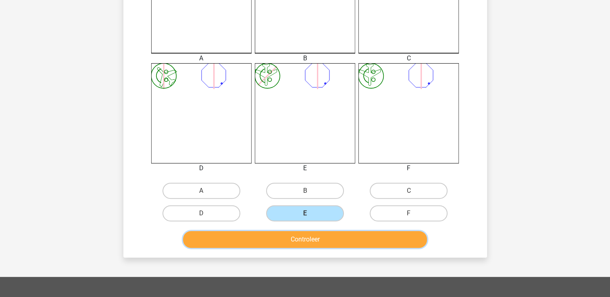
click at [315, 233] on button "Controleer" at bounding box center [305, 239] width 244 height 17
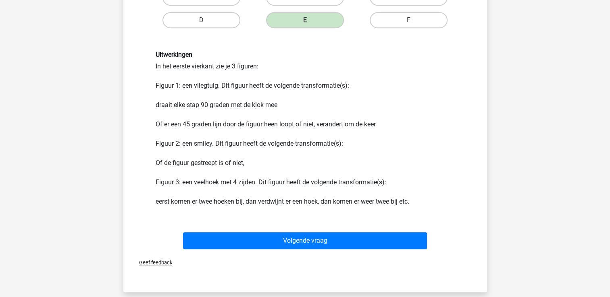
scroll to position [521, 0]
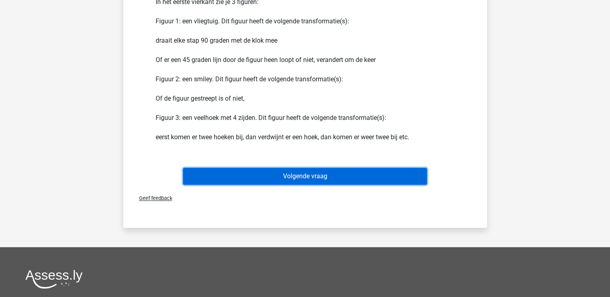
click at [281, 179] on button "Volgende vraag" at bounding box center [305, 176] width 244 height 17
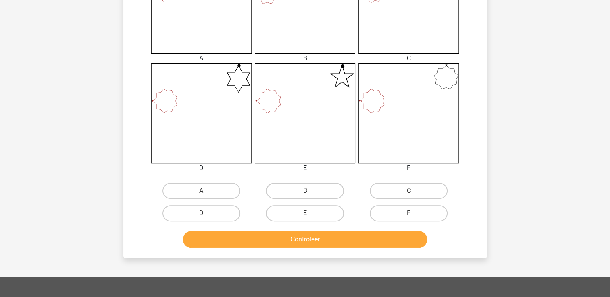
scroll to position [311, 0]
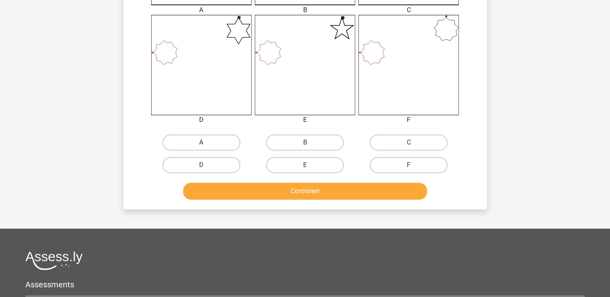
click at [217, 139] on label "A" at bounding box center [201, 143] width 78 height 16
click at [206, 143] on input "A" at bounding box center [203, 145] width 5 height 5
radio input "true"
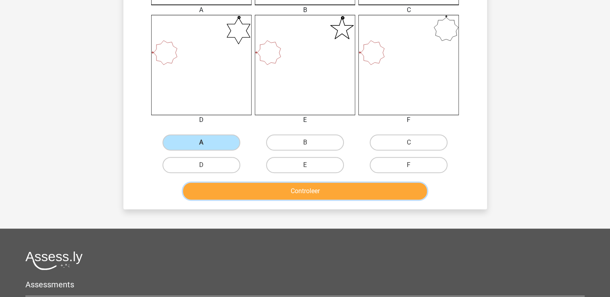
click at [243, 191] on button "Controleer" at bounding box center [305, 191] width 244 height 17
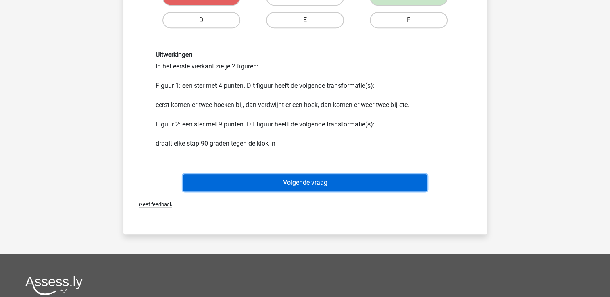
click at [243, 191] on button "Volgende vraag" at bounding box center [305, 183] width 244 height 17
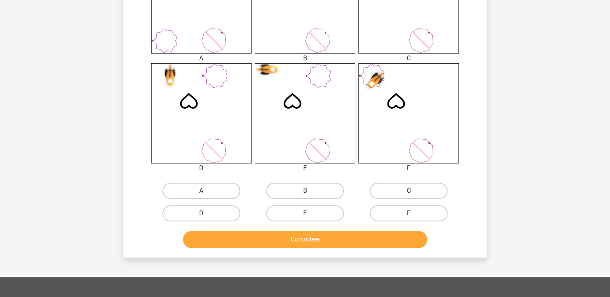
scroll to position [279, 0]
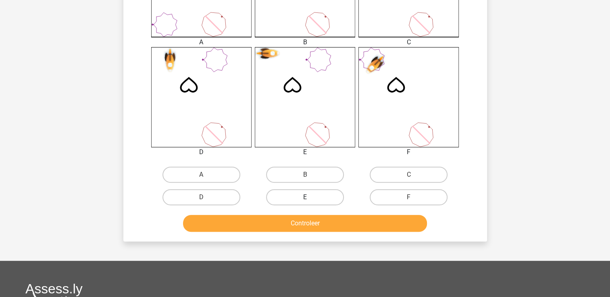
click at [282, 196] on label "E" at bounding box center [305, 197] width 78 height 16
click at [305, 197] on input "E" at bounding box center [307, 199] width 5 height 5
radio input "true"
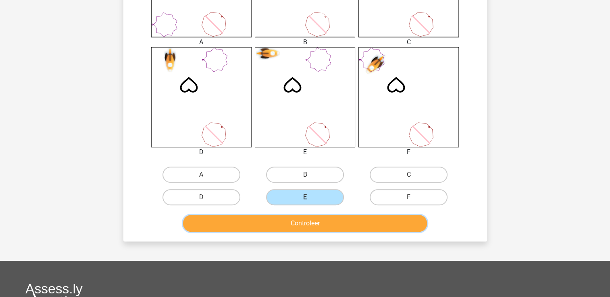
click at [284, 229] on button "Controleer" at bounding box center [305, 223] width 244 height 17
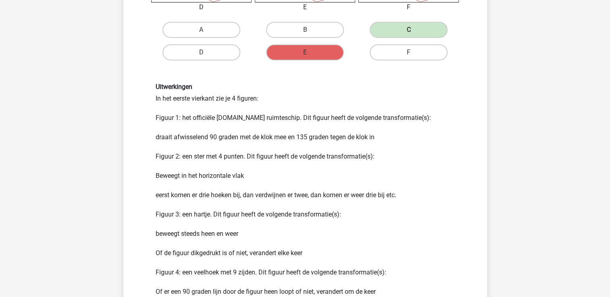
scroll to position [537, 0]
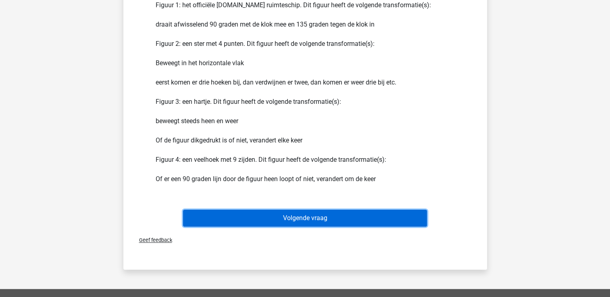
click at [280, 222] on button "Volgende vraag" at bounding box center [305, 218] width 244 height 17
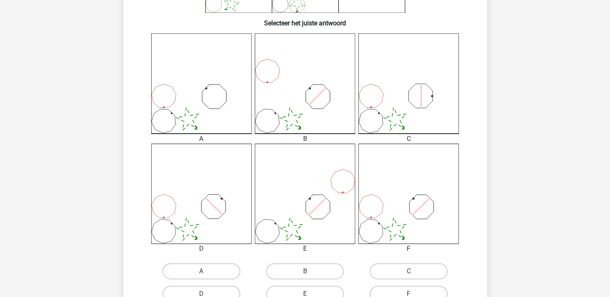
scroll to position [198, 0]
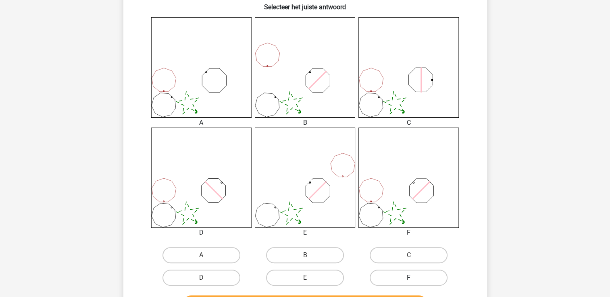
click at [378, 276] on label "F" at bounding box center [409, 278] width 78 height 16
click at [409, 278] on input "F" at bounding box center [411, 280] width 5 height 5
radio input "true"
click at [201, 256] on input "A" at bounding box center [203, 258] width 5 height 5
radio input "true"
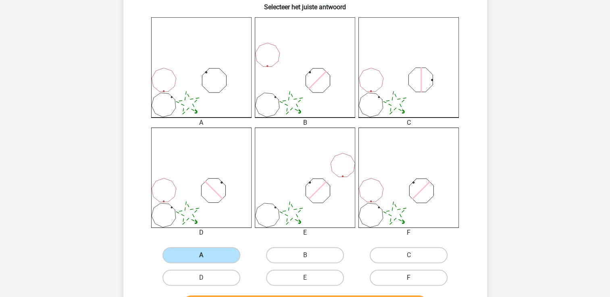
click at [305, 256] on input "B" at bounding box center [307, 258] width 5 height 5
radio input "true"
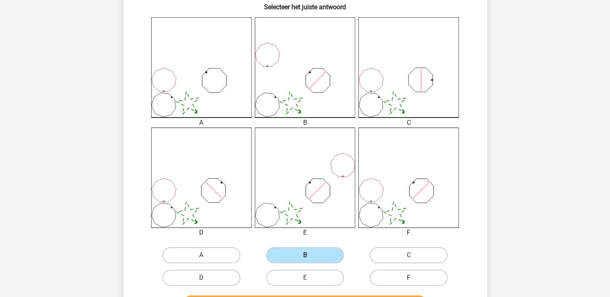
click at [409, 256] on input "C" at bounding box center [411, 258] width 5 height 5
radio input "true"
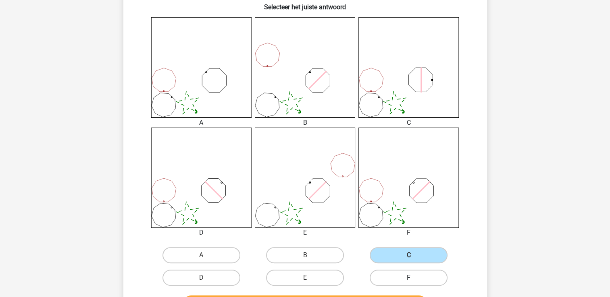
click at [201, 278] on input "D" at bounding box center [203, 280] width 5 height 5
radio input "true"
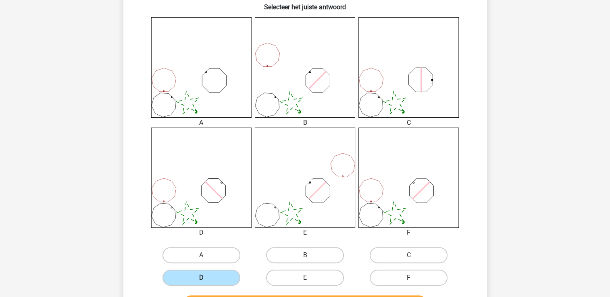
click at [305, 278] on input "E" at bounding box center [307, 280] width 5 height 5
radio input "true"
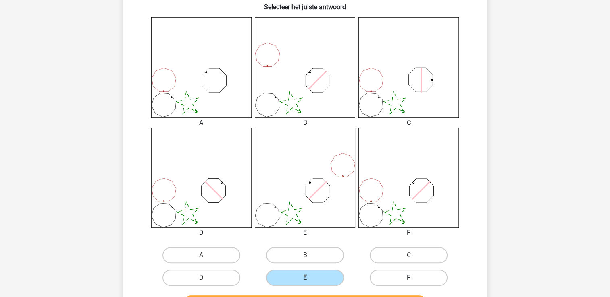
click at [409, 278] on input "F" at bounding box center [411, 280] width 5 height 5
radio input "true"
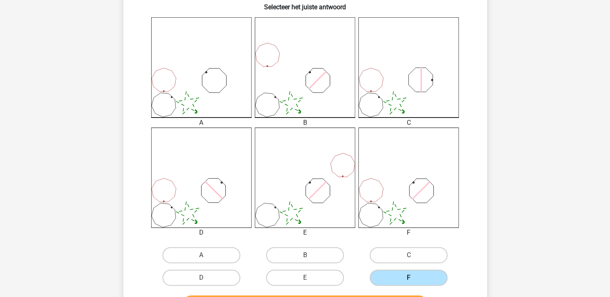
click at [305, 278] on input "E" at bounding box center [307, 280] width 5 height 5
radio input "true"
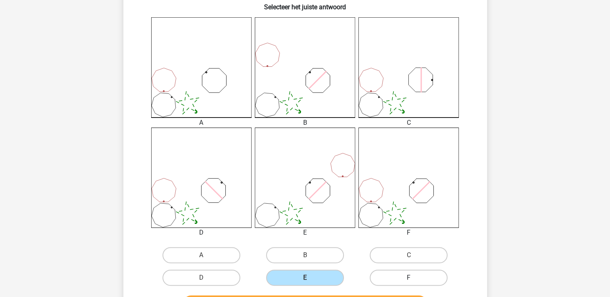
click at [409, 278] on input "F" at bounding box center [411, 280] width 5 height 5
radio input "true"
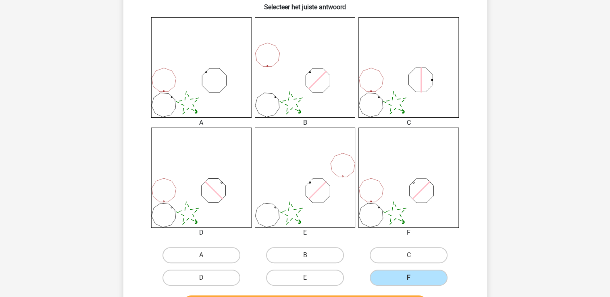
scroll to position [455, 0]
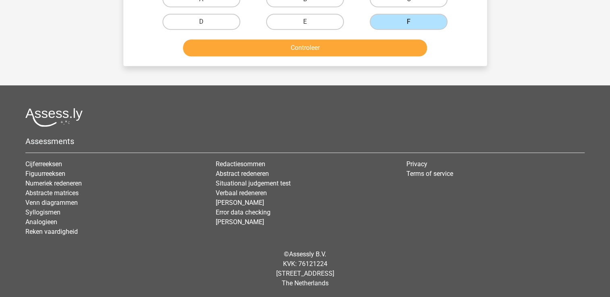
drag, startPoint x: 443, startPoint y: 70, endPoint x: 384, endPoint y: 46, distance: 63.8
click at [384, 46] on button "Controleer" at bounding box center [305, 47] width 244 height 17
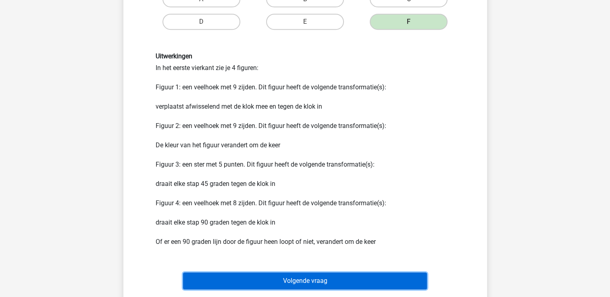
click at [334, 274] on button "Volgende vraag" at bounding box center [305, 281] width 244 height 17
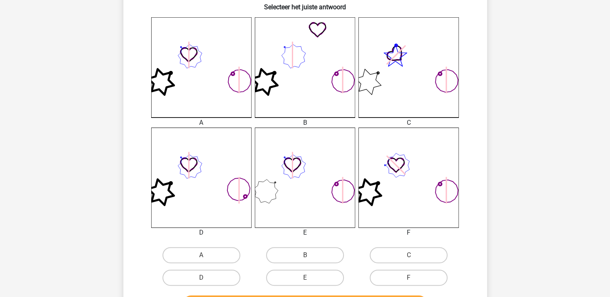
scroll to position [235, 0]
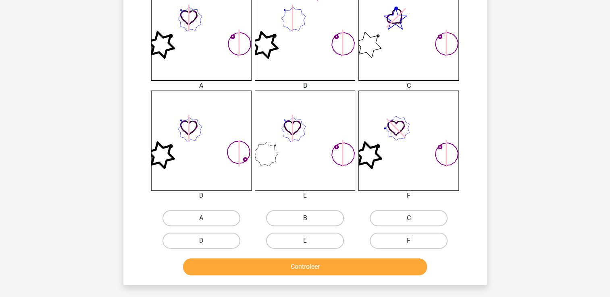
click at [171, 206] on div "A B C" at bounding box center [305, 116] width 338 height 272
drag, startPoint x: 175, startPoint y: 218, endPoint x: 211, endPoint y: 218, distance: 36.3
click at [211, 218] on label "A" at bounding box center [201, 218] width 78 height 16
click at [206, 218] on input "A" at bounding box center [203, 220] width 5 height 5
radio input "true"
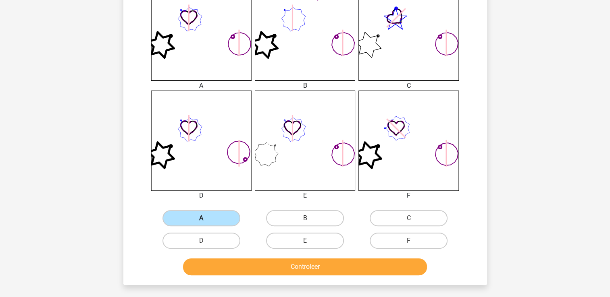
click at [211, 218] on label "A" at bounding box center [201, 218] width 78 height 16
click at [206, 218] on input "A" at bounding box center [203, 220] width 5 height 5
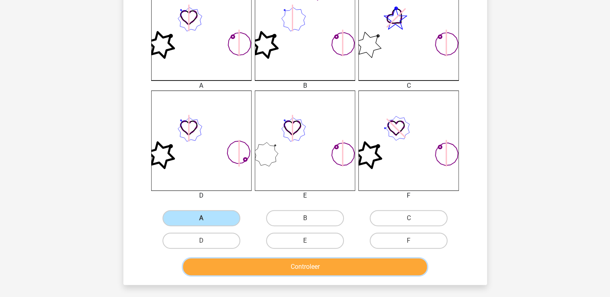
click at [220, 268] on button "Controleer" at bounding box center [305, 267] width 244 height 17
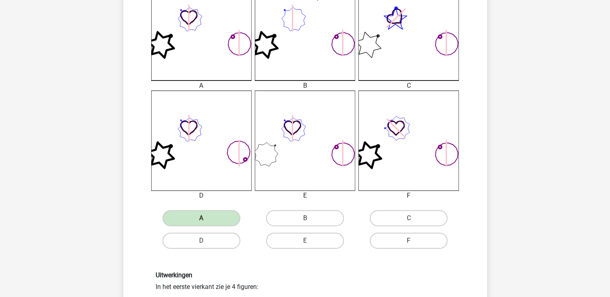
scroll to position [496, 0]
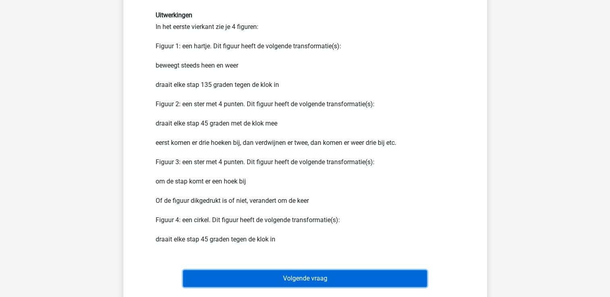
click at [327, 281] on button "Volgende vraag" at bounding box center [305, 278] width 244 height 17
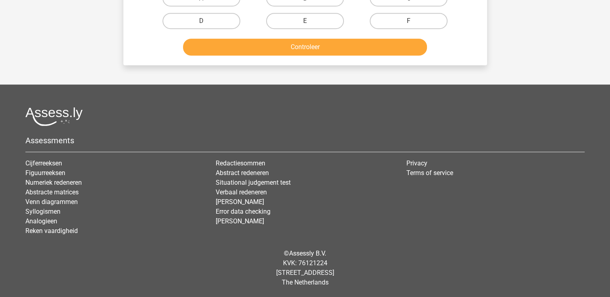
scroll to position [37, 0]
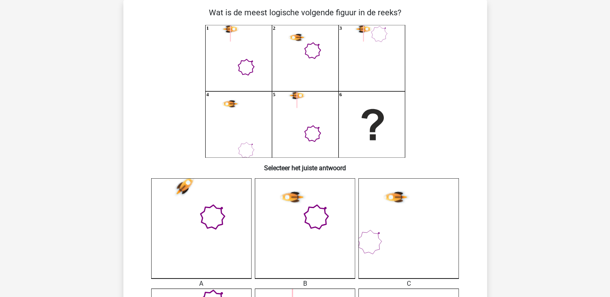
click at [327, 281] on div "B" at bounding box center [305, 284] width 112 height 10
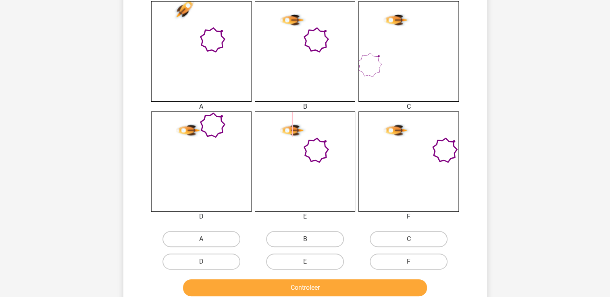
scroll to position [247, 0]
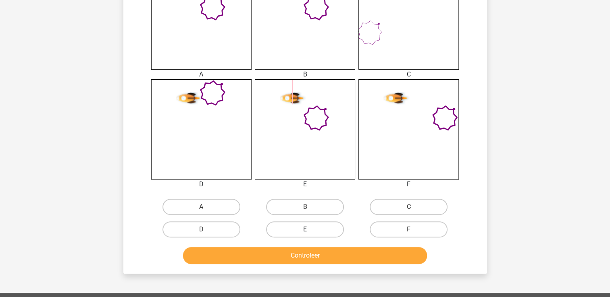
click at [287, 231] on label "E" at bounding box center [305, 230] width 78 height 16
click at [305, 231] on input "E" at bounding box center [307, 232] width 5 height 5
radio input "true"
click at [287, 251] on button "Controleer" at bounding box center [305, 255] width 244 height 17
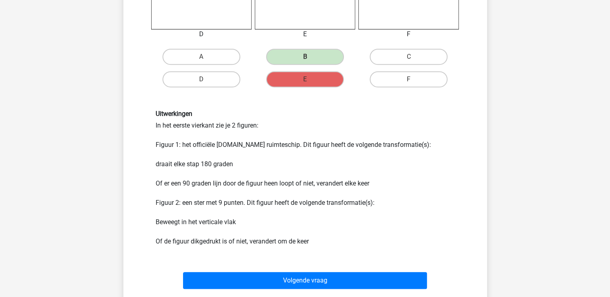
scroll to position [413, 0]
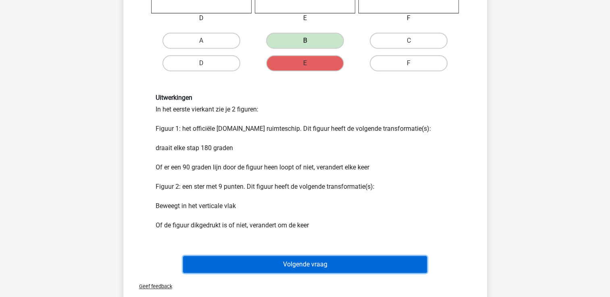
click at [324, 261] on button "Volgende vraag" at bounding box center [305, 264] width 244 height 17
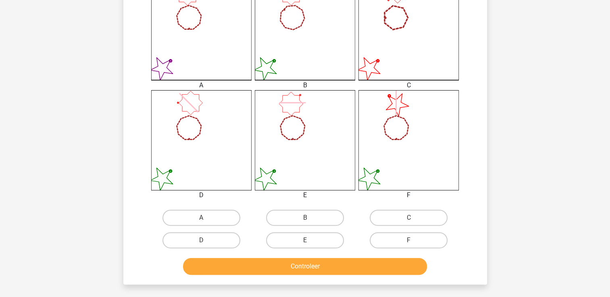
scroll to position [241, 0]
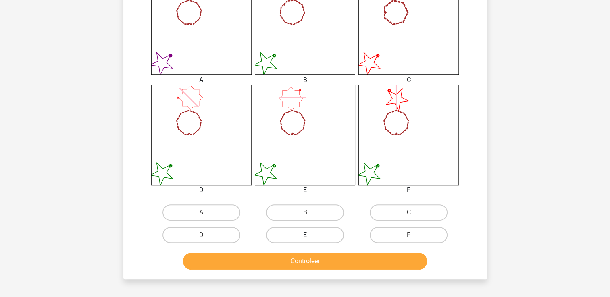
click at [290, 236] on label "E" at bounding box center [305, 235] width 78 height 16
click at [305, 236] on input "E" at bounding box center [307, 237] width 5 height 5
radio input "true"
click at [294, 259] on button "Controleer" at bounding box center [305, 261] width 244 height 17
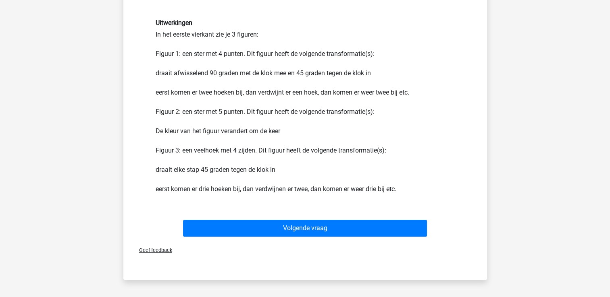
scroll to position [509, 0]
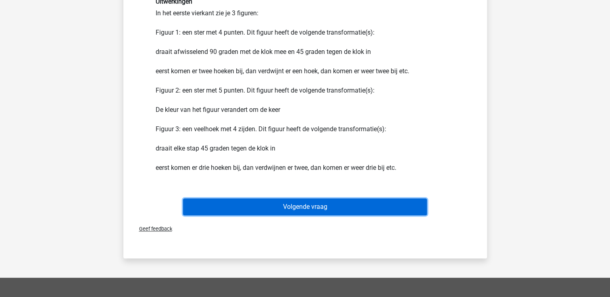
click at [354, 202] on button "Volgende vraag" at bounding box center [305, 207] width 244 height 17
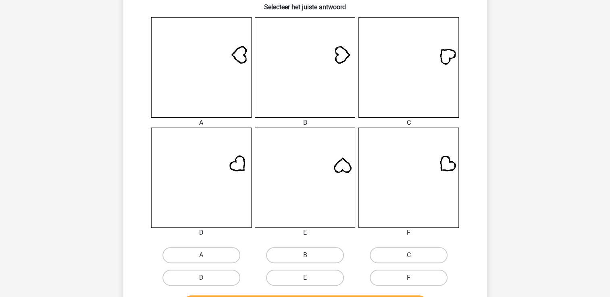
scroll to position [214, 0]
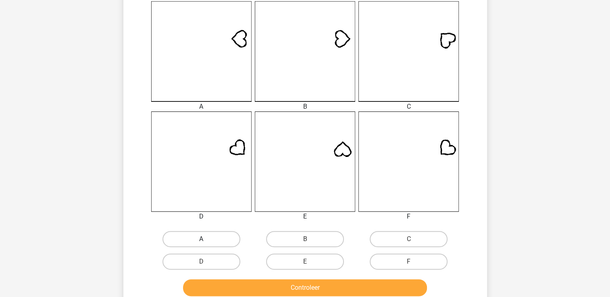
click at [213, 244] on label "A" at bounding box center [201, 239] width 78 height 16
click at [206, 244] on input "A" at bounding box center [203, 241] width 5 height 5
radio input "true"
click at [224, 281] on button "Controleer" at bounding box center [305, 288] width 244 height 17
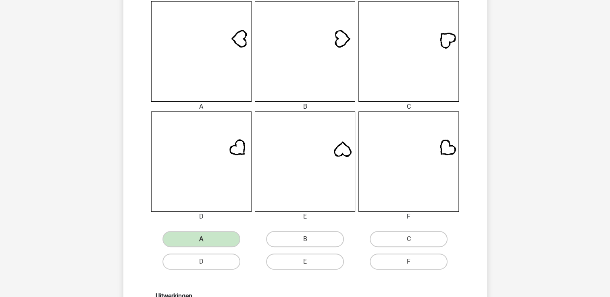
scroll to position [474, 0]
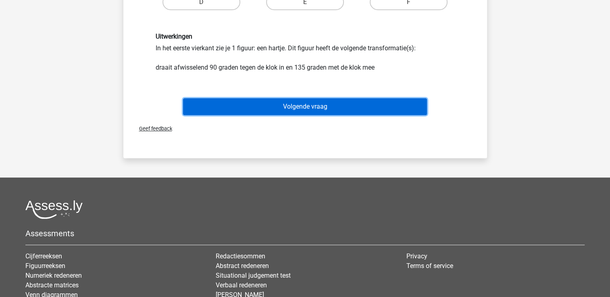
click at [310, 104] on button "Volgende vraag" at bounding box center [305, 106] width 244 height 17
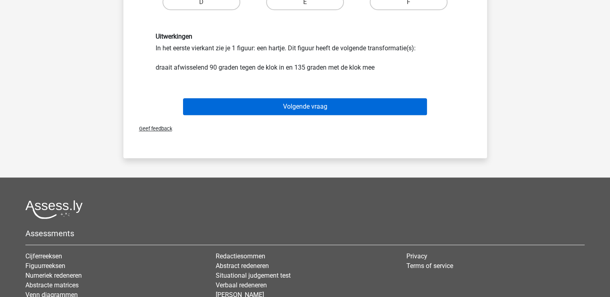
scroll to position [37, 0]
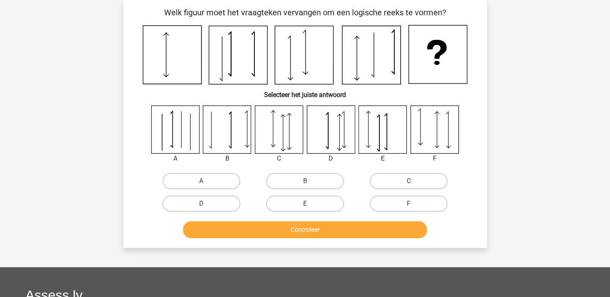
click at [401, 180] on label "C" at bounding box center [409, 181] width 78 height 16
click at [409, 181] on input "C" at bounding box center [411, 183] width 5 height 5
radio input "true"
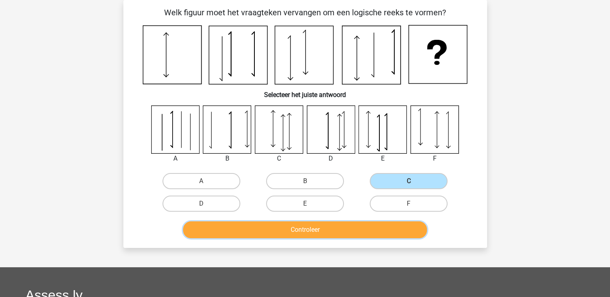
click at [366, 233] on button "Controleer" at bounding box center [305, 230] width 244 height 17
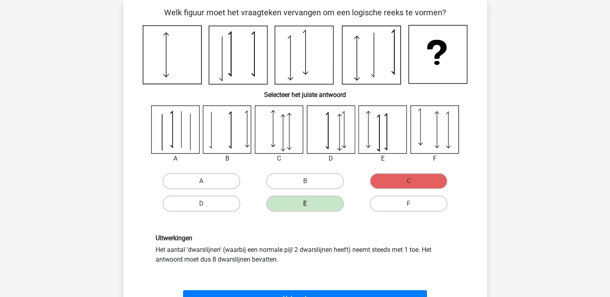
click at [376, 289] on div "Volgende vraag" at bounding box center [305, 297] width 338 height 27
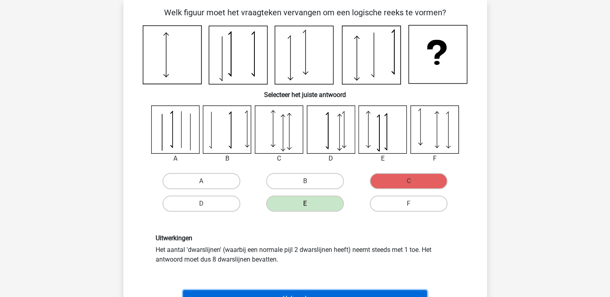
click at [370, 295] on button "Volgende vraag" at bounding box center [305, 299] width 244 height 17
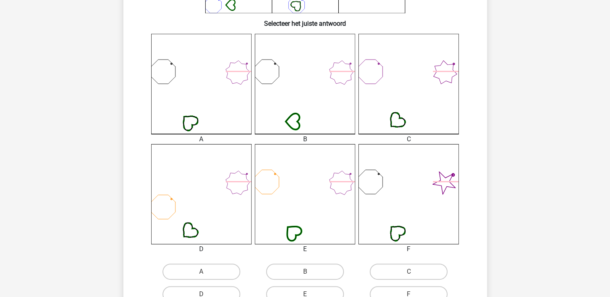
scroll to position [198, 0]
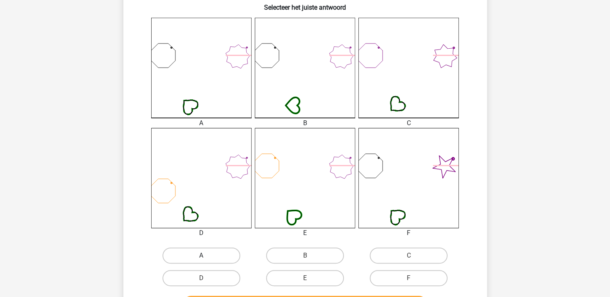
click at [209, 260] on label "A" at bounding box center [201, 256] width 78 height 16
click at [206, 260] on input "A" at bounding box center [203, 258] width 5 height 5
radio input "true"
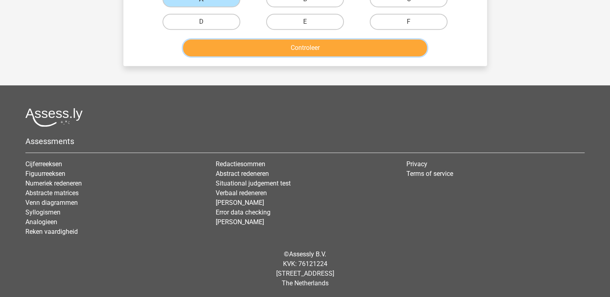
click at [286, 46] on button "Controleer" at bounding box center [305, 47] width 244 height 17
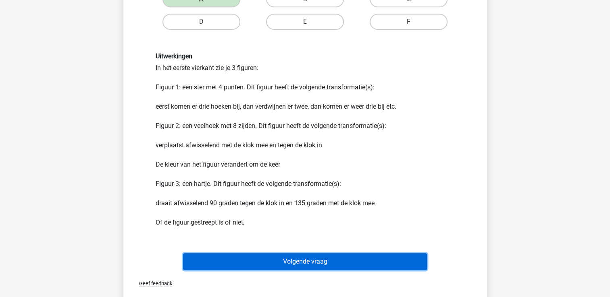
click at [240, 255] on button "Volgende vraag" at bounding box center [305, 262] width 244 height 17
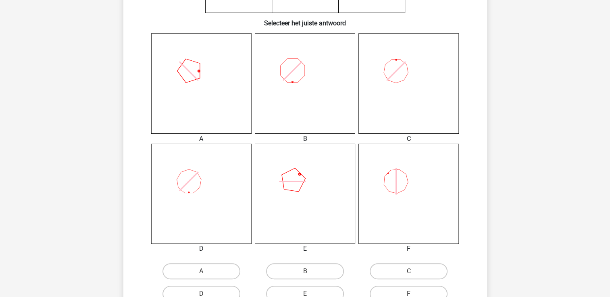
scroll to position [203, 0]
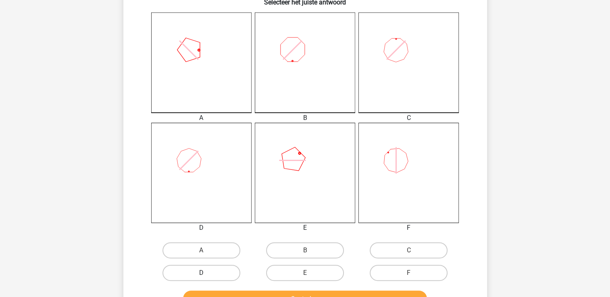
click at [195, 277] on label "D" at bounding box center [201, 273] width 78 height 16
click at [201, 277] on input "D" at bounding box center [203, 275] width 5 height 5
radio input "true"
click at [218, 296] on button "Controleer" at bounding box center [305, 299] width 244 height 17
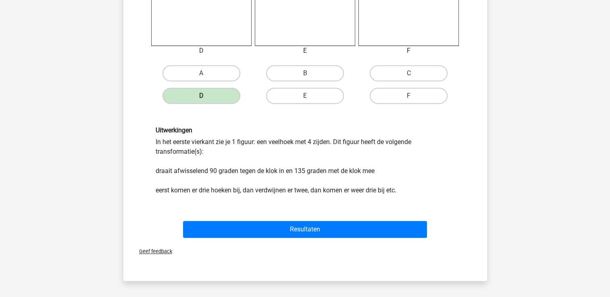
scroll to position [386, 0]
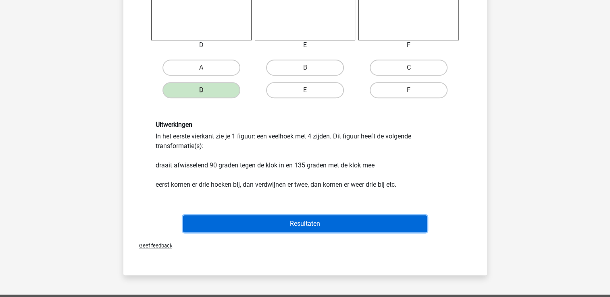
click at [327, 230] on button "Resultaten" at bounding box center [305, 224] width 244 height 17
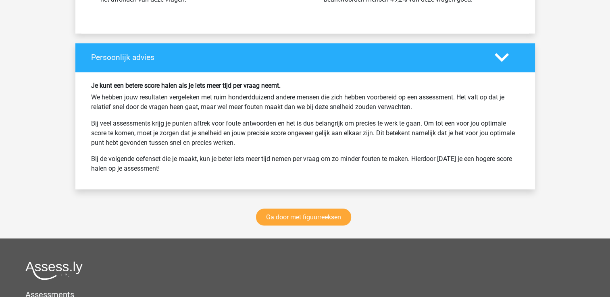
scroll to position [1455, 0]
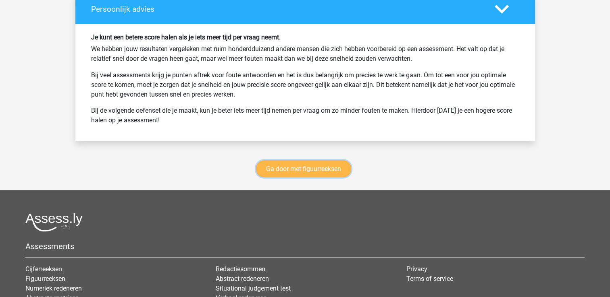
click at [291, 160] on link "Ga door met figuurreeksen" at bounding box center [303, 168] width 95 height 17
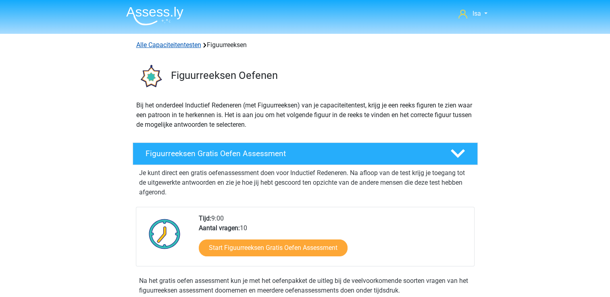
click at [141, 49] on link "Alle Capaciteitentesten" at bounding box center [168, 45] width 65 height 8
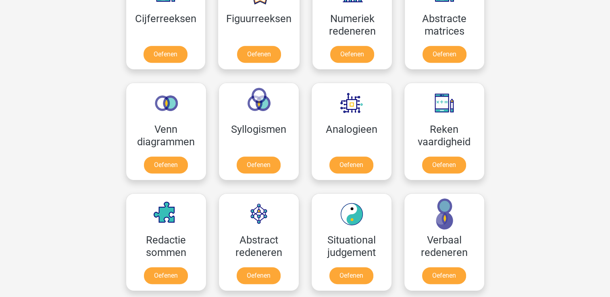
scroll to position [455, 0]
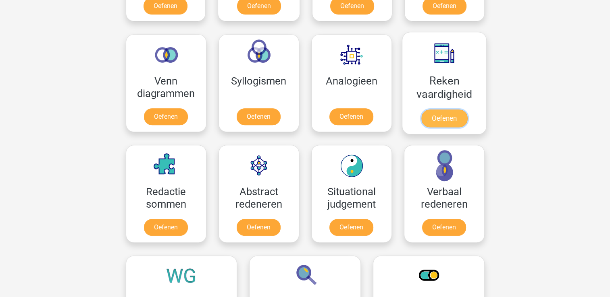
click at [453, 118] on link "Oefenen" at bounding box center [444, 119] width 46 height 18
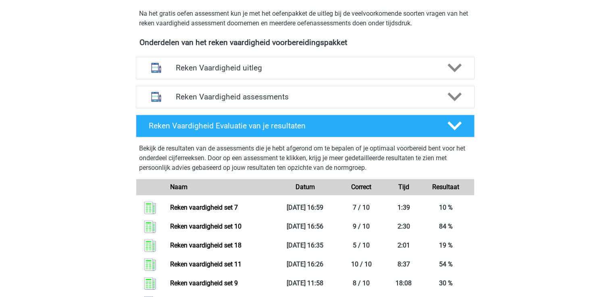
scroll to position [274, 0]
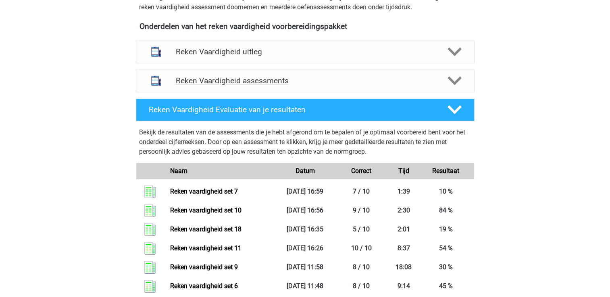
click at [430, 86] on div "Reken Vaardigheid assessments" at bounding box center [305, 81] width 339 height 23
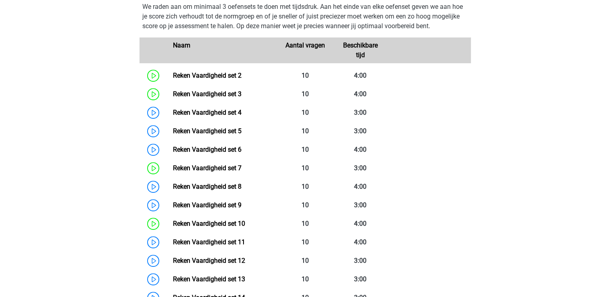
scroll to position [419, 0]
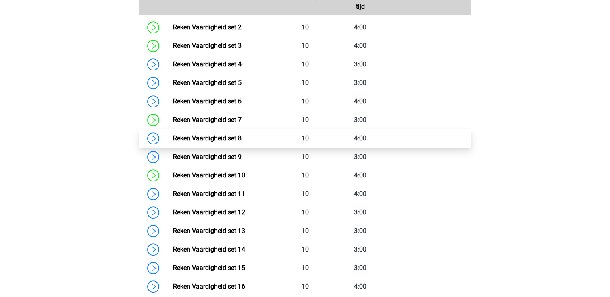
click at [241, 142] on link "Reken Vaardigheid set 8" at bounding box center [207, 139] width 69 height 8
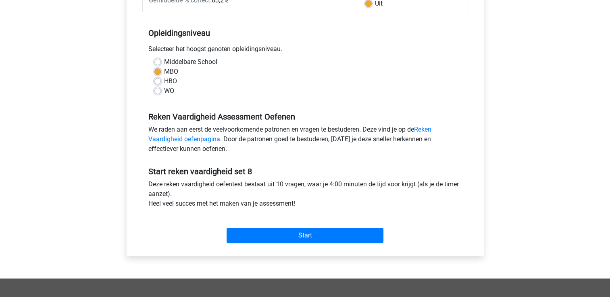
scroll to position [193, 0]
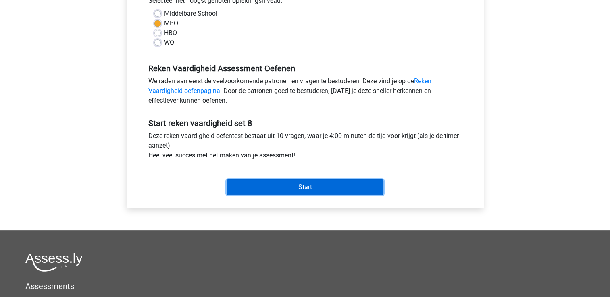
click at [274, 191] on input "Start" at bounding box center [304, 187] width 157 height 15
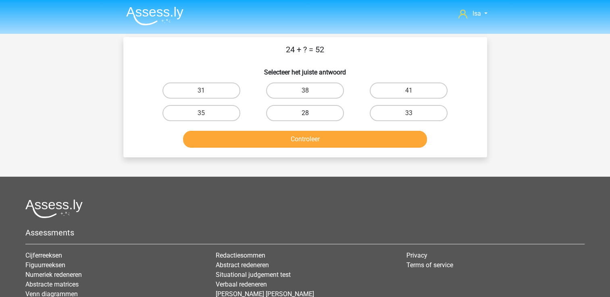
click at [314, 114] on label "28" at bounding box center [305, 113] width 78 height 16
click at [310, 114] on input "28" at bounding box center [307, 115] width 5 height 5
radio input "true"
click at [311, 130] on div "Controleer" at bounding box center [305, 138] width 338 height 27
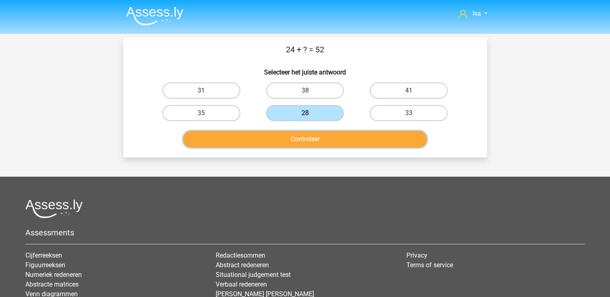
click at [310, 139] on button "Controleer" at bounding box center [305, 139] width 244 height 17
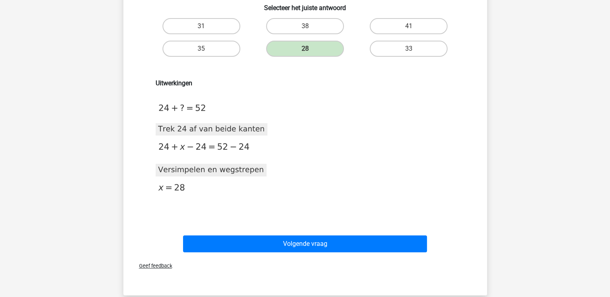
scroll to position [97, 0]
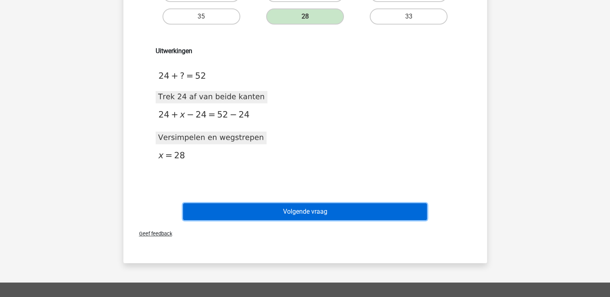
click at [292, 210] on button "Volgende vraag" at bounding box center [305, 212] width 244 height 17
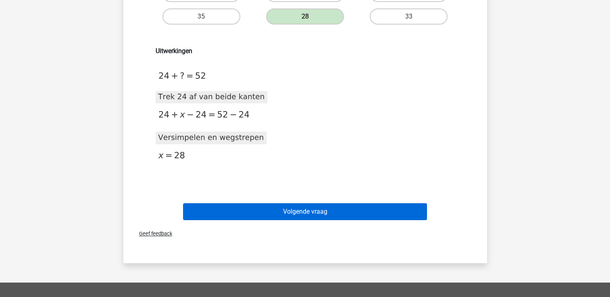
scroll to position [37, 0]
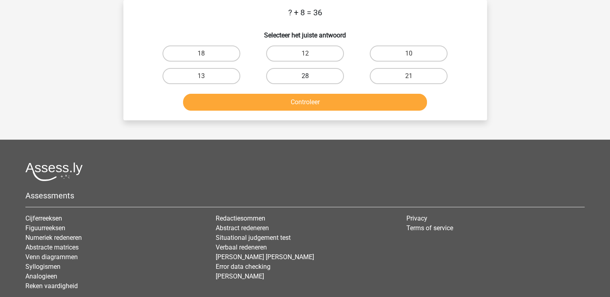
click at [280, 80] on label "28" at bounding box center [305, 76] width 78 height 16
click at [305, 80] on input "28" at bounding box center [307, 78] width 5 height 5
radio input "true"
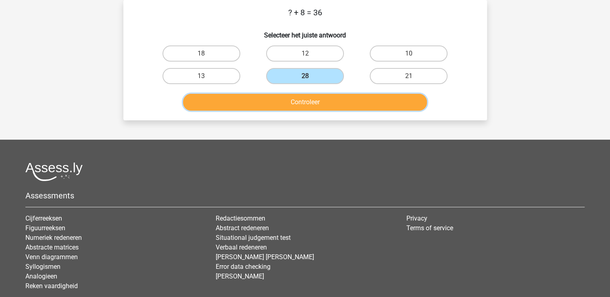
click at [268, 101] on button "Controleer" at bounding box center [305, 102] width 244 height 17
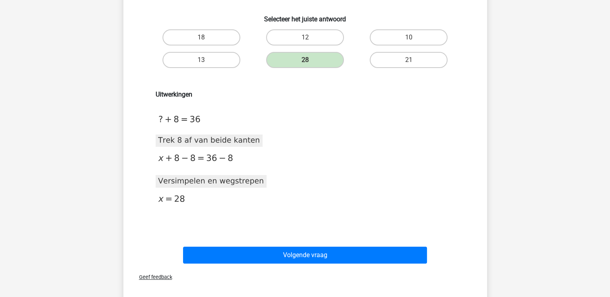
scroll to position [102, 0]
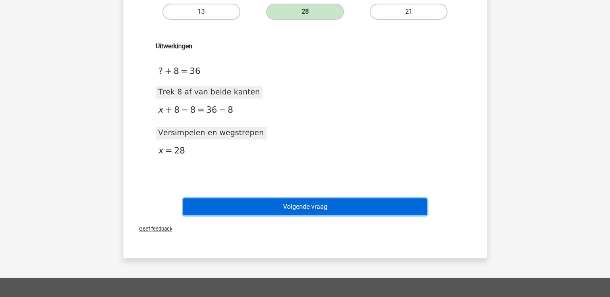
click at [251, 201] on button "Volgende vraag" at bounding box center [305, 207] width 244 height 17
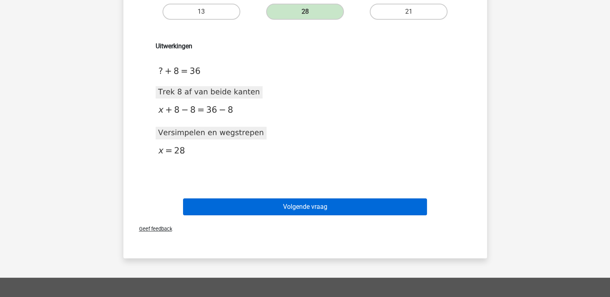
scroll to position [37, 0]
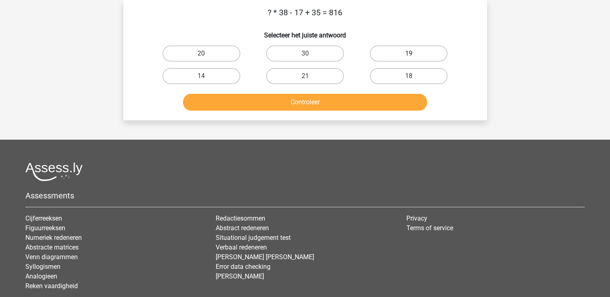
click at [407, 50] on label "19" at bounding box center [409, 54] width 78 height 16
click at [409, 54] on input "19" at bounding box center [411, 56] width 5 height 5
radio input "true"
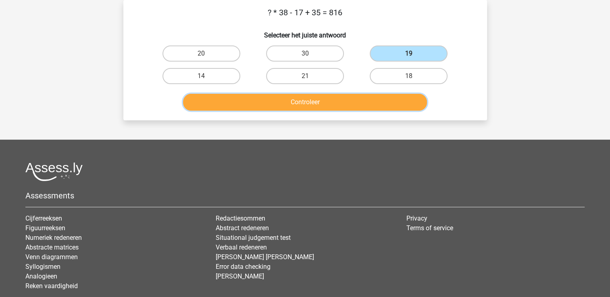
click at [321, 99] on button "Controleer" at bounding box center [305, 102] width 244 height 17
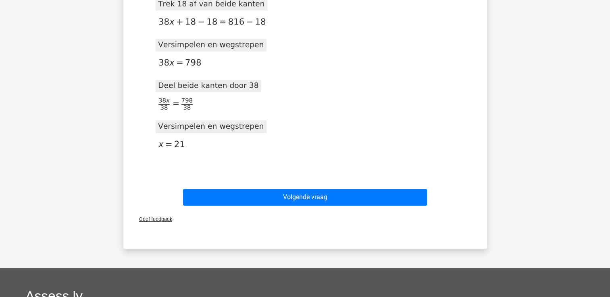
scroll to position [295, 0]
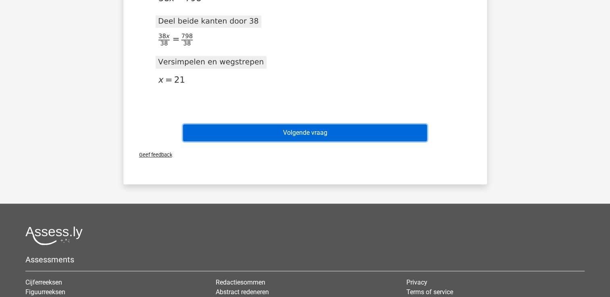
click at [300, 136] on button "Volgende vraag" at bounding box center [305, 133] width 244 height 17
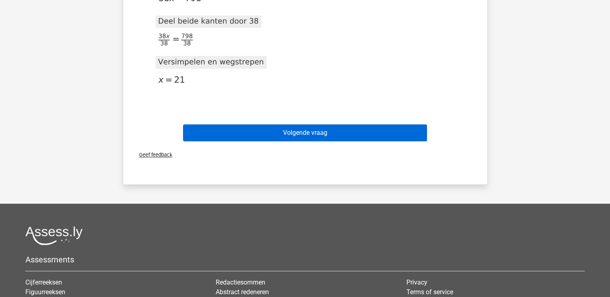
scroll to position [37, 0]
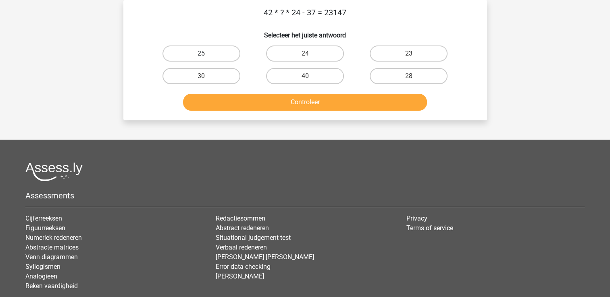
click at [220, 60] on label "25" at bounding box center [201, 54] width 78 height 16
click at [206, 59] on input "25" at bounding box center [203, 56] width 5 height 5
radio input "true"
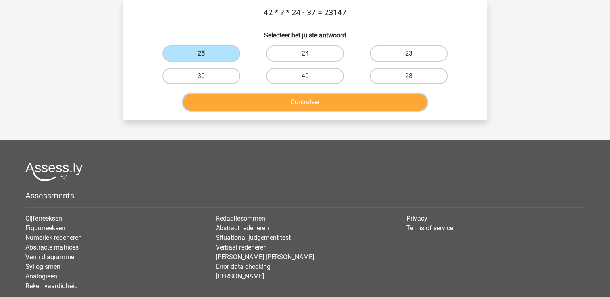
click at [216, 94] on button "Controleer" at bounding box center [305, 102] width 244 height 17
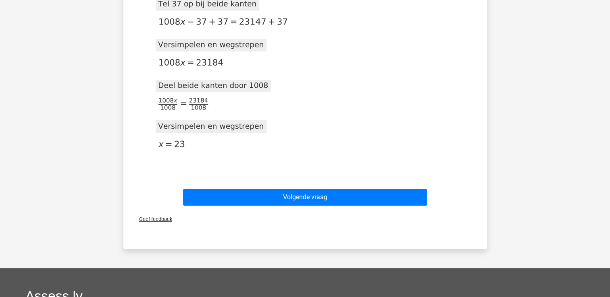
scroll to position [247, 0]
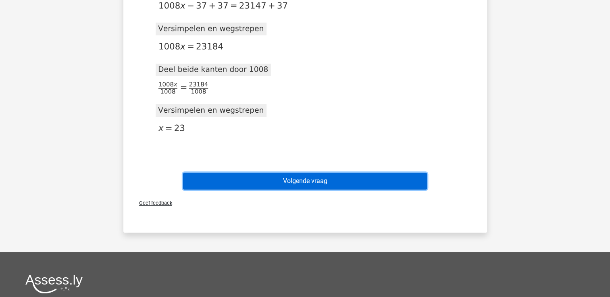
click at [234, 183] on button "Volgende vraag" at bounding box center [305, 181] width 244 height 17
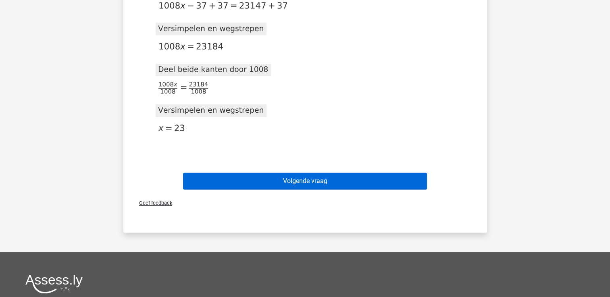
scroll to position [37, 0]
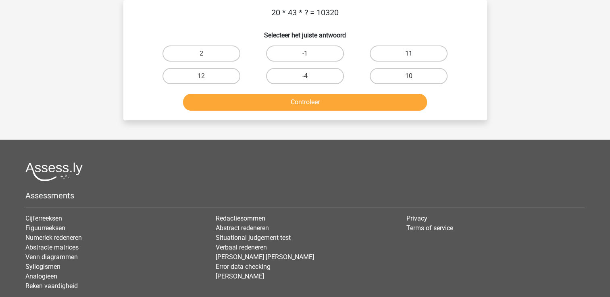
click at [434, 46] on label "11" at bounding box center [409, 54] width 78 height 16
click at [414, 54] on input "11" at bounding box center [411, 56] width 5 height 5
radio input "true"
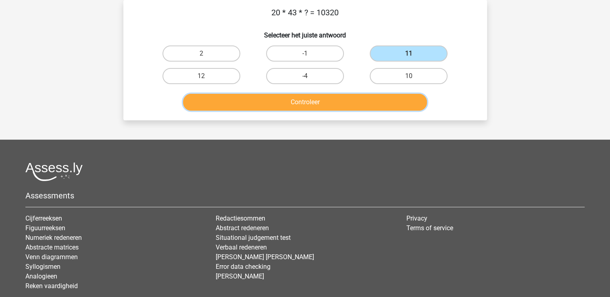
click at [373, 100] on button "Controleer" at bounding box center [305, 102] width 244 height 17
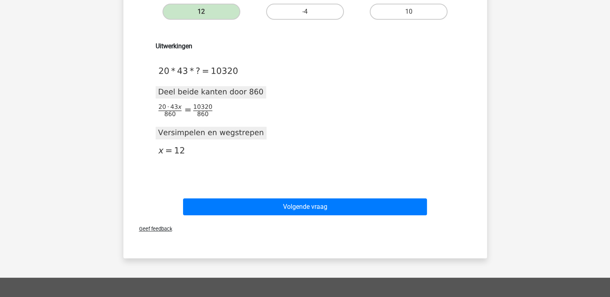
scroll to position [118, 0]
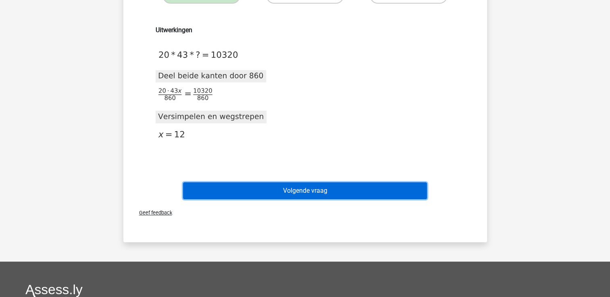
click at [335, 185] on button "Volgende vraag" at bounding box center [305, 191] width 244 height 17
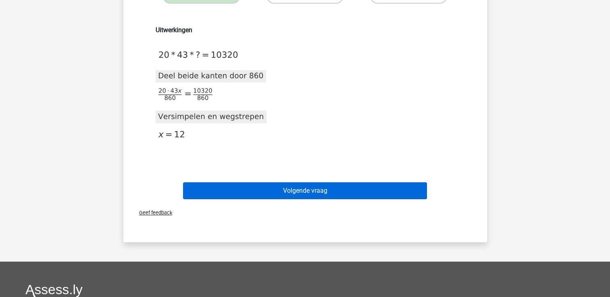
scroll to position [37, 0]
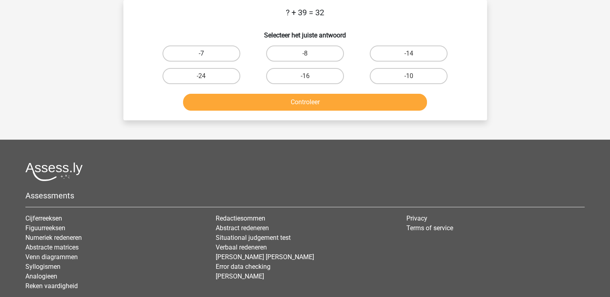
click at [214, 51] on label "-7" at bounding box center [201, 54] width 78 height 16
click at [206, 54] on input "-7" at bounding box center [203, 56] width 5 height 5
radio input "true"
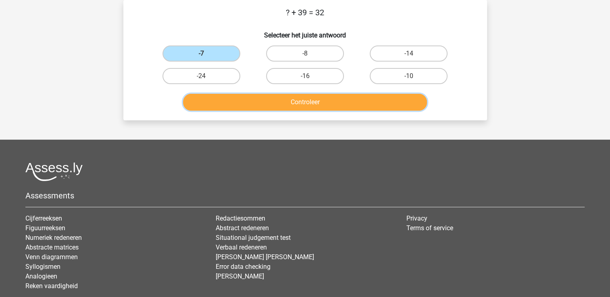
click at [213, 108] on button "Controleer" at bounding box center [305, 102] width 244 height 17
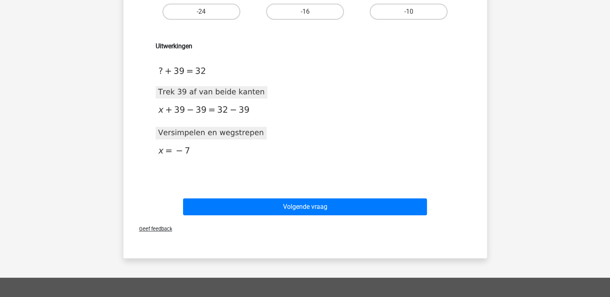
scroll to position [134, 0]
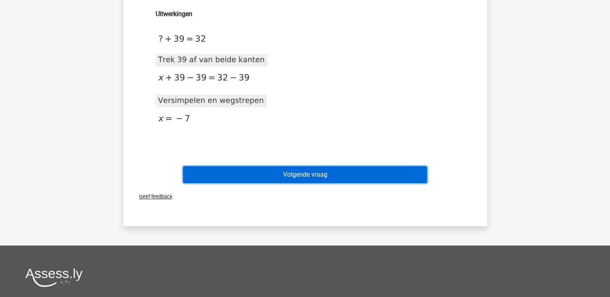
click at [198, 179] on button "Volgende vraag" at bounding box center [305, 174] width 244 height 17
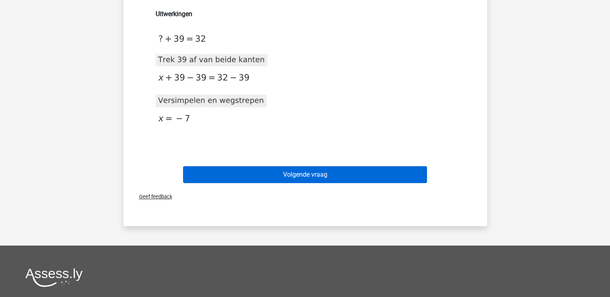
scroll to position [37, 0]
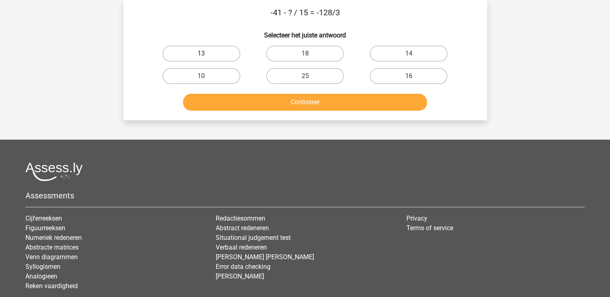
click at [226, 56] on label "13" at bounding box center [201, 54] width 78 height 16
click at [206, 56] on input "13" at bounding box center [203, 56] width 5 height 5
radio input "true"
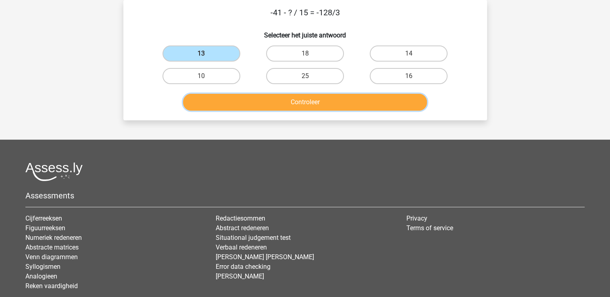
click at [222, 109] on button "Controleer" at bounding box center [305, 102] width 244 height 17
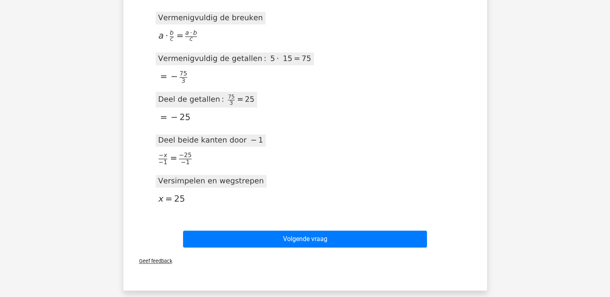
scroll to position [730, 0]
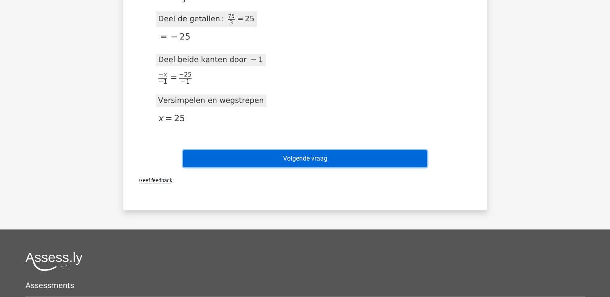
click at [241, 159] on button "Volgende vraag" at bounding box center [305, 158] width 244 height 17
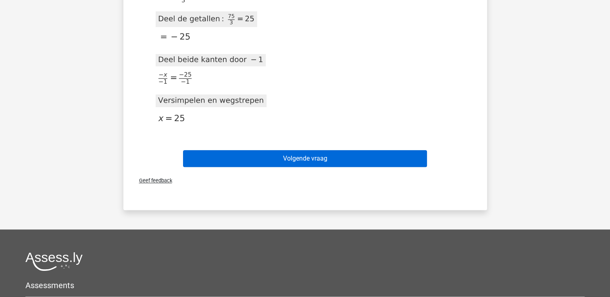
scroll to position [37, 0]
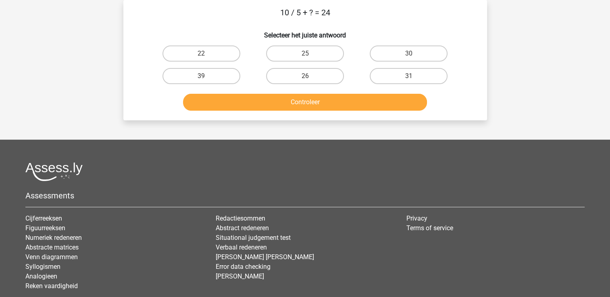
click at [241, 159] on footer "Assessments Cijferreeksen Figuurreeksen Numeriek redeneren Abstracte matrices V…" at bounding box center [305, 246] width 610 height 213
click at [302, 57] on label "25" at bounding box center [305, 54] width 78 height 16
click at [305, 57] on input "25" at bounding box center [307, 56] width 5 height 5
radio input "true"
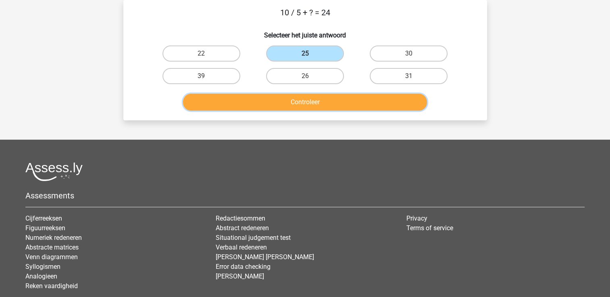
click at [283, 109] on button "Controleer" at bounding box center [305, 102] width 244 height 17
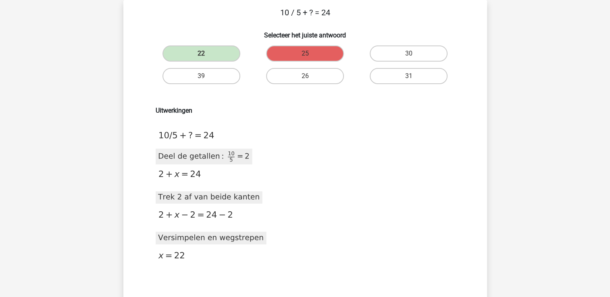
click at [283, 109] on h6 "Uitwerkingen" at bounding box center [305, 111] width 299 height 8
